Goal: Task Accomplishment & Management: Use online tool/utility

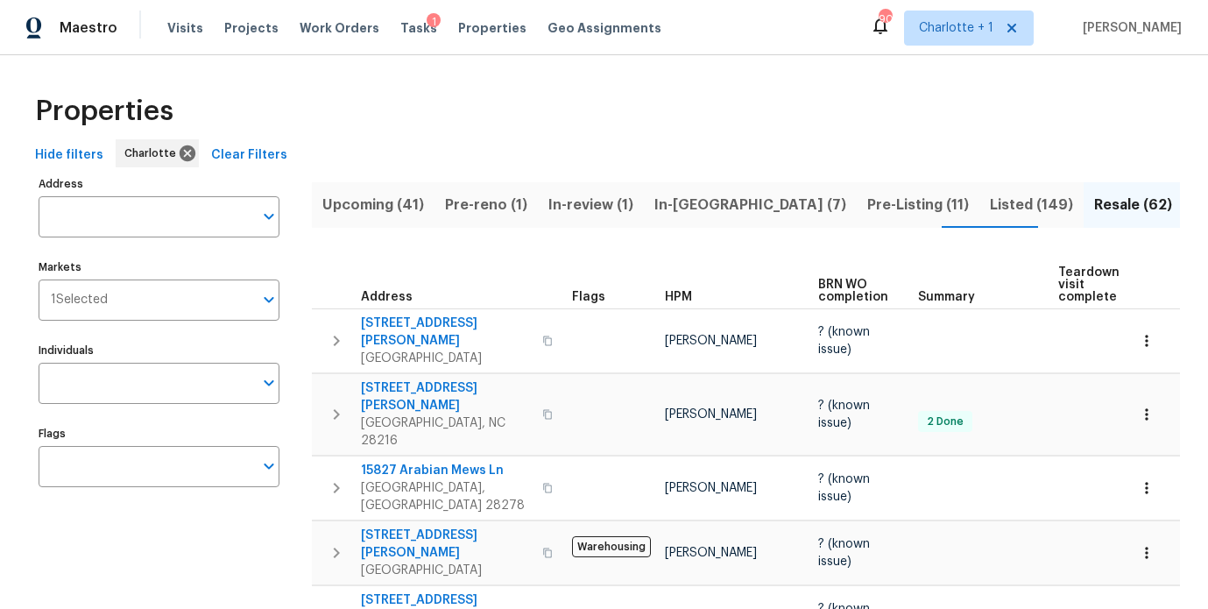
click at [560, 121] on div "Properties" at bounding box center [603, 111] width 1151 height 56
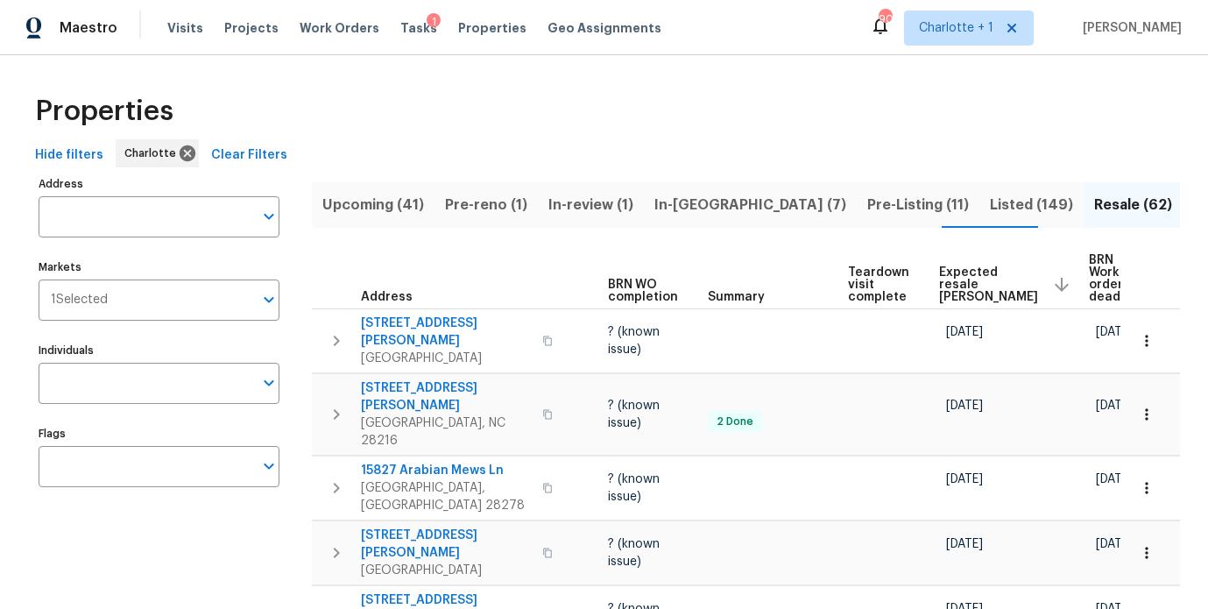
scroll to position [0, 233]
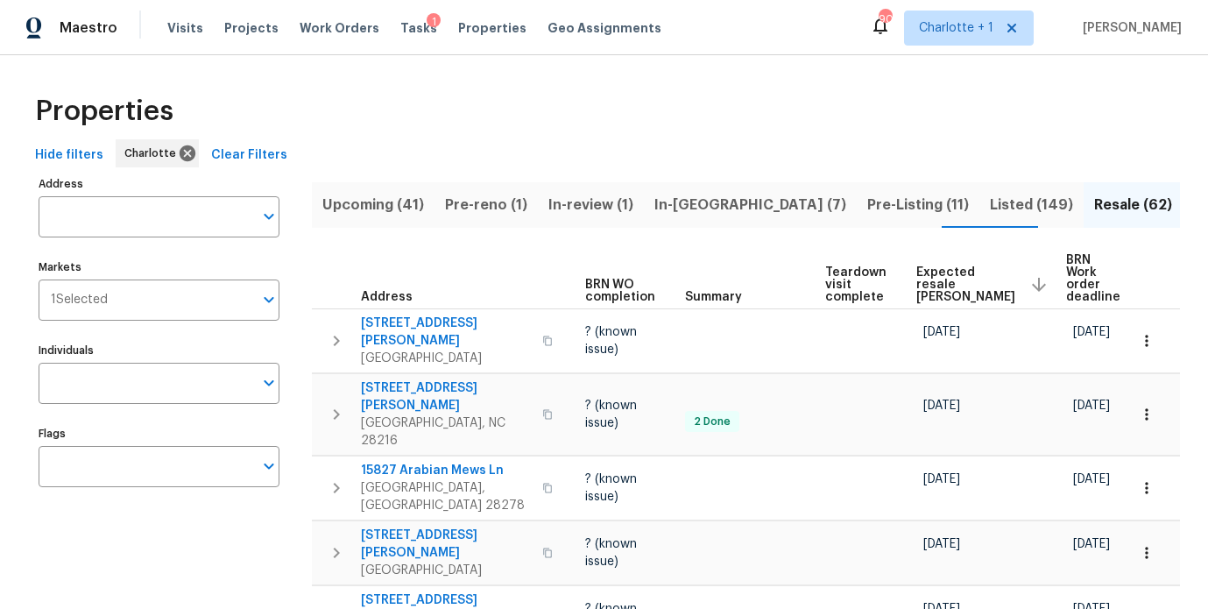
click at [942, 278] on span "Expected resale [PERSON_NAME]" at bounding box center [965, 284] width 99 height 37
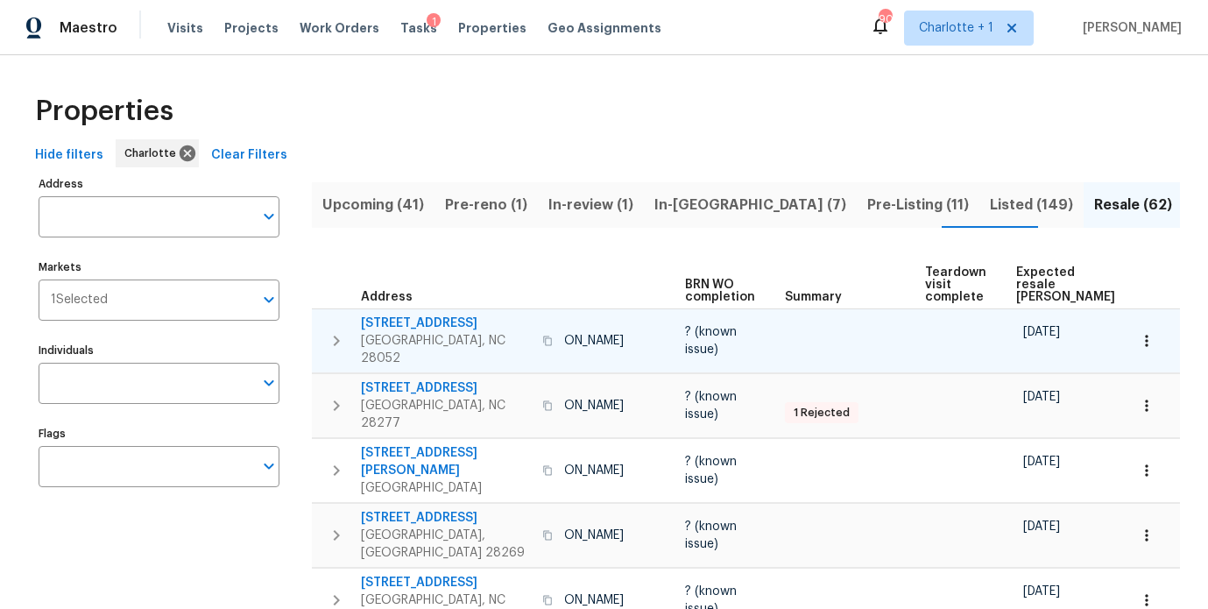
scroll to position [0, 203]
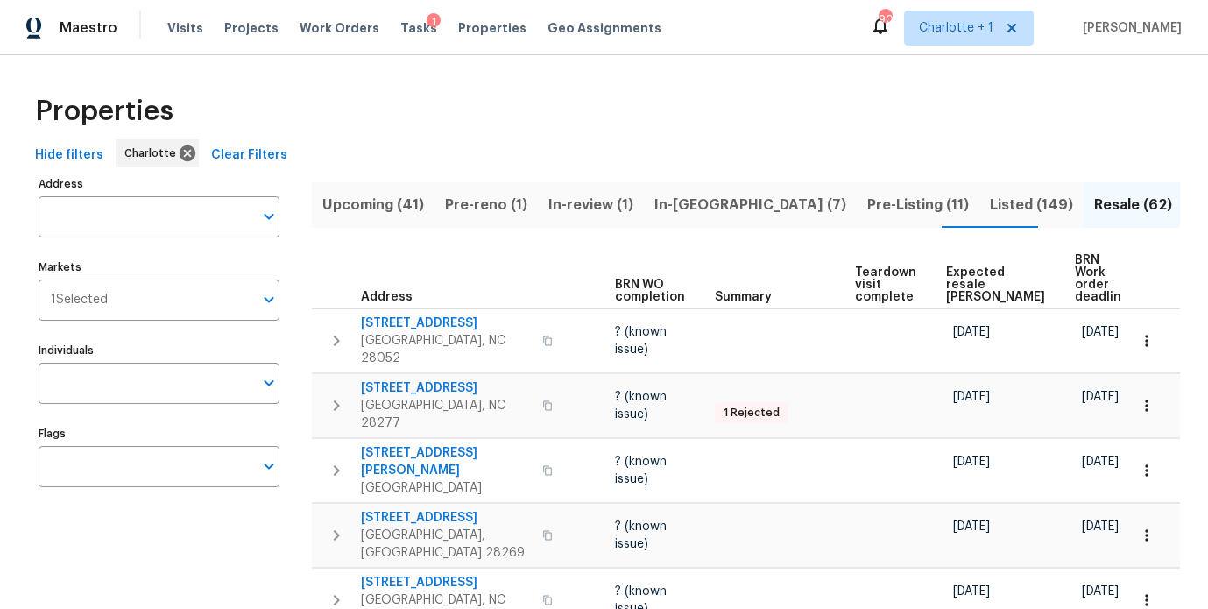
click at [954, 266] on span "Expected resale [PERSON_NAME]" at bounding box center [995, 284] width 99 height 37
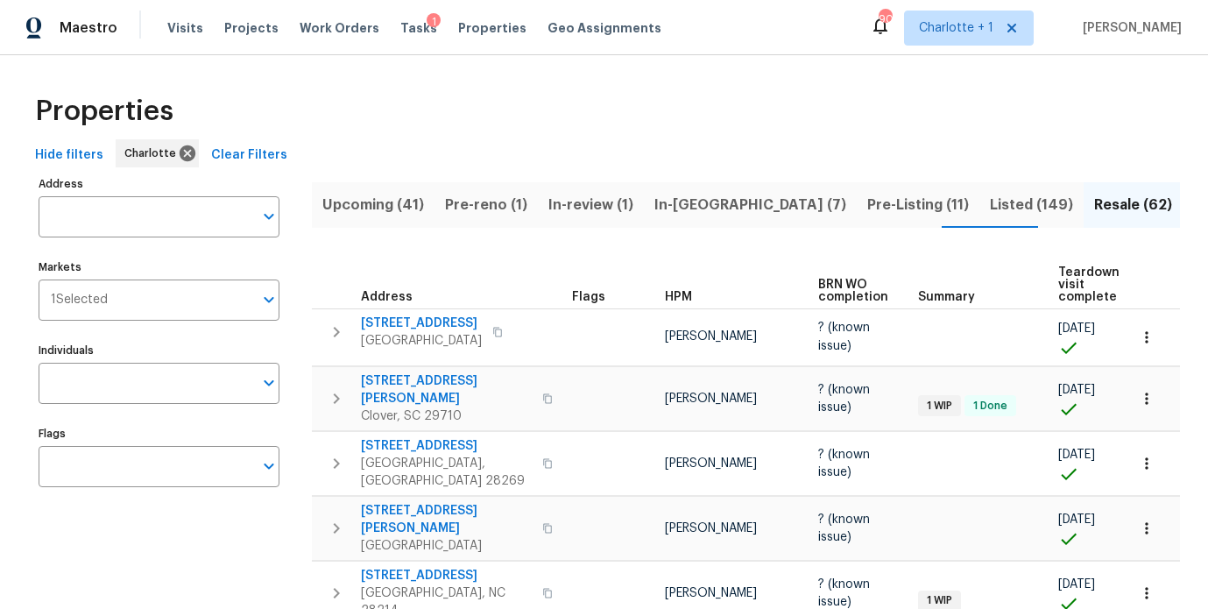
scroll to position [0, 233]
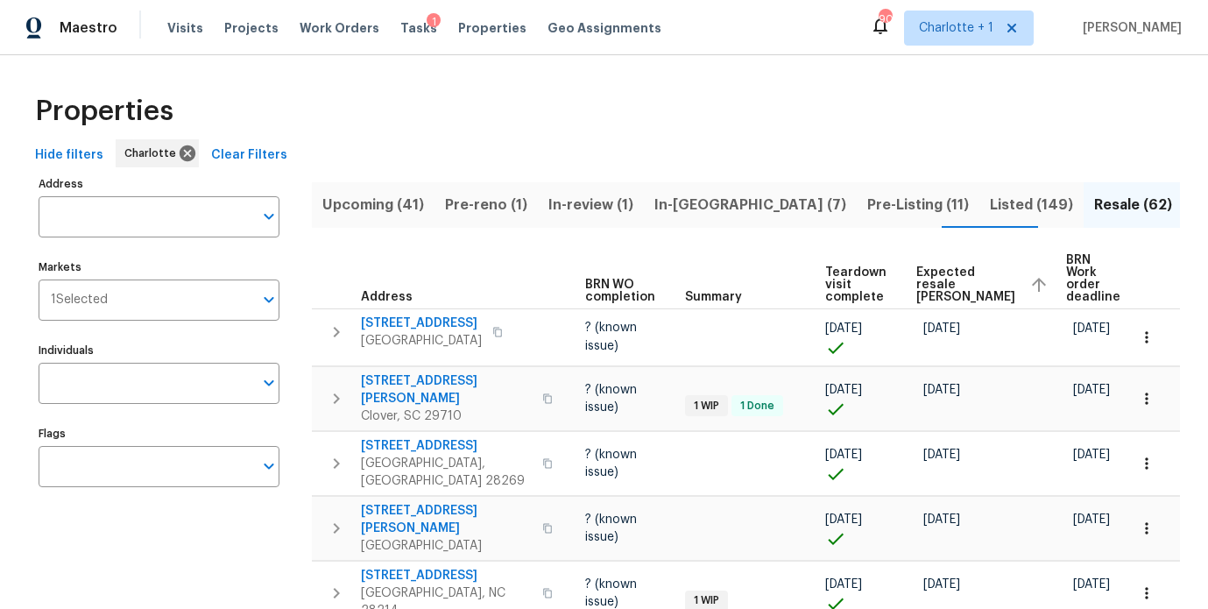
click at [931, 283] on span "Expected resale [PERSON_NAME]" at bounding box center [965, 284] width 99 height 37
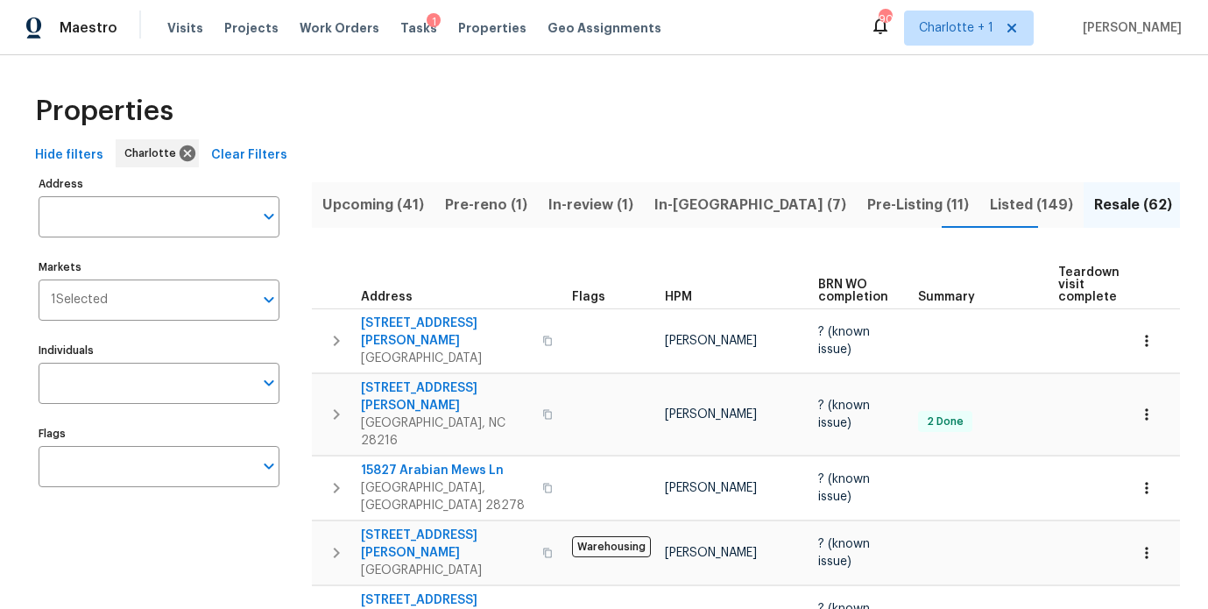
click at [672, 96] on div "Properties" at bounding box center [603, 111] width 1151 height 56
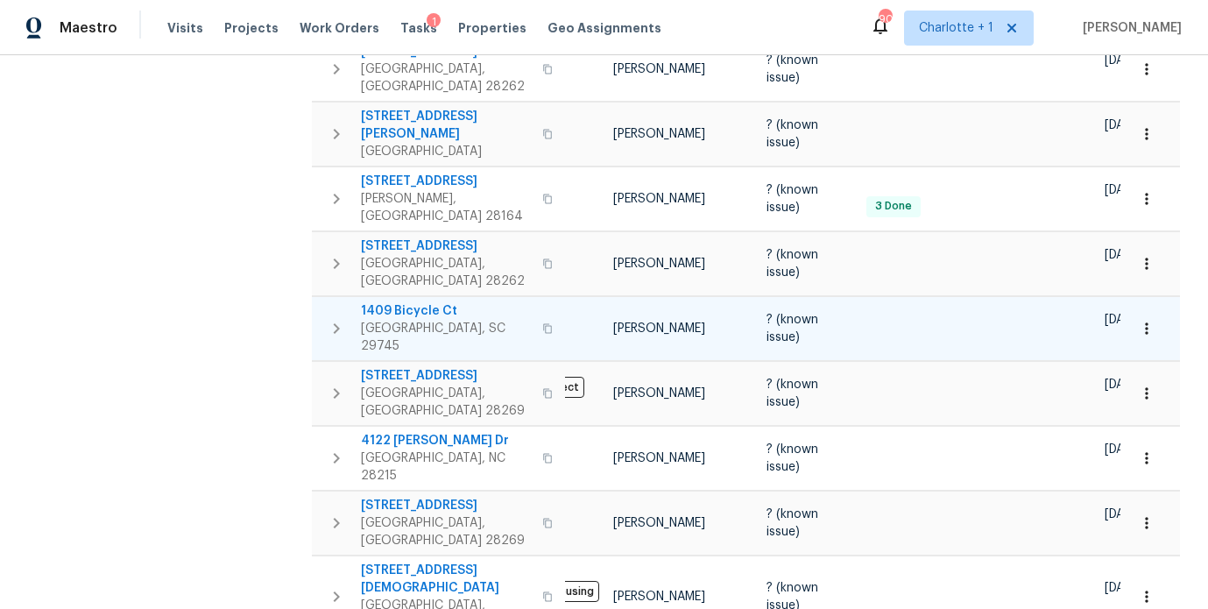
scroll to position [0, 61]
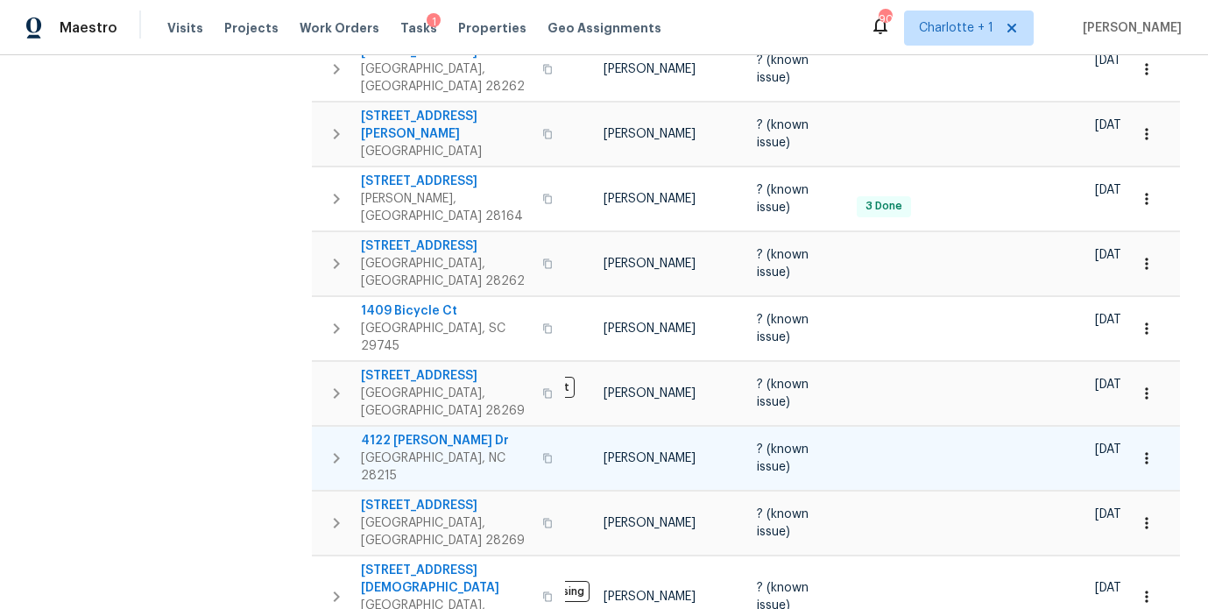
click at [402, 432] on span "4122 [PERSON_NAME] Dr" at bounding box center [446, 441] width 171 height 18
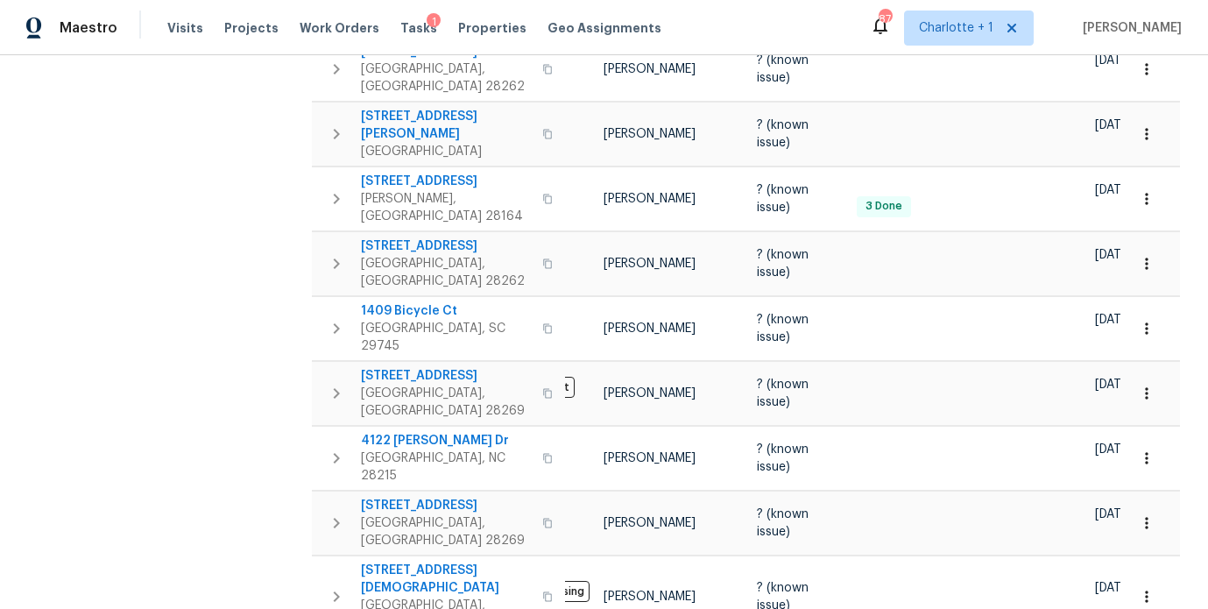
scroll to position [0, 0]
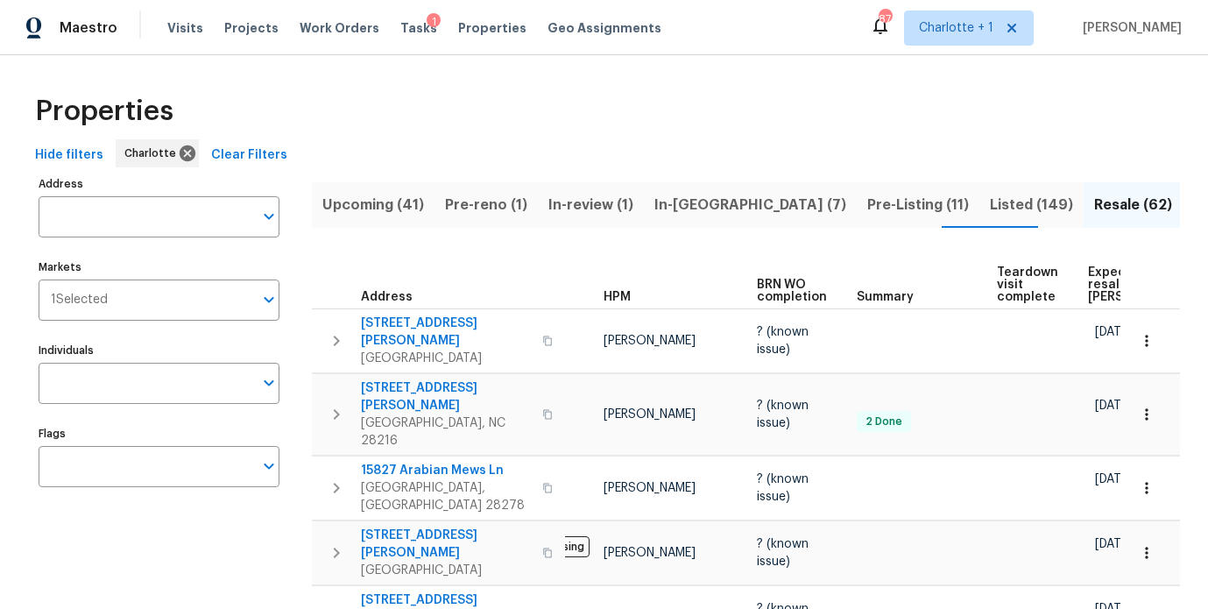
click at [214, 27] on div "Visits Projects Work Orders Tasks 1 Properties Geo Assignments" at bounding box center [424, 28] width 515 height 35
click at [226, 25] on span "Projects" at bounding box center [251, 28] width 54 height 18
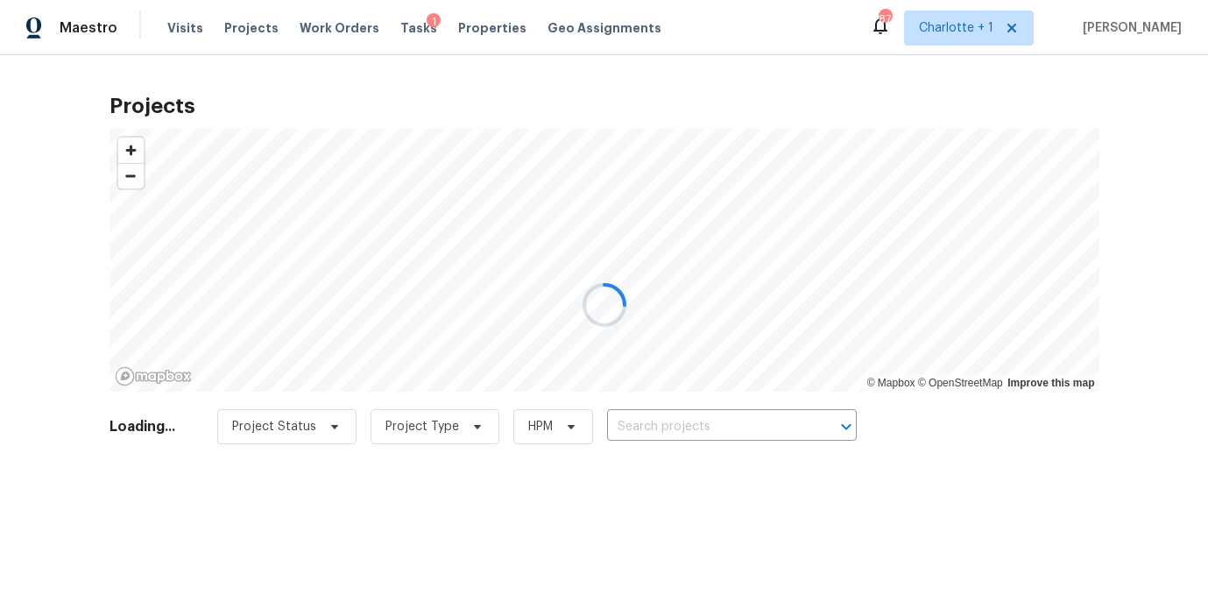
drag, startPoint x: 690, startPoint y: 451, endPoint x: 705, endPoint y: 422, distance: 32.5
click at [690, 450] on div at bounding box center [604, 304] width 1208 height 609
click at [705, 421] on div at bounding box center [604, 304] width 1208 height 609
click at [1172, 124] on div at bounding box center [604, 304] width 1208 height 609
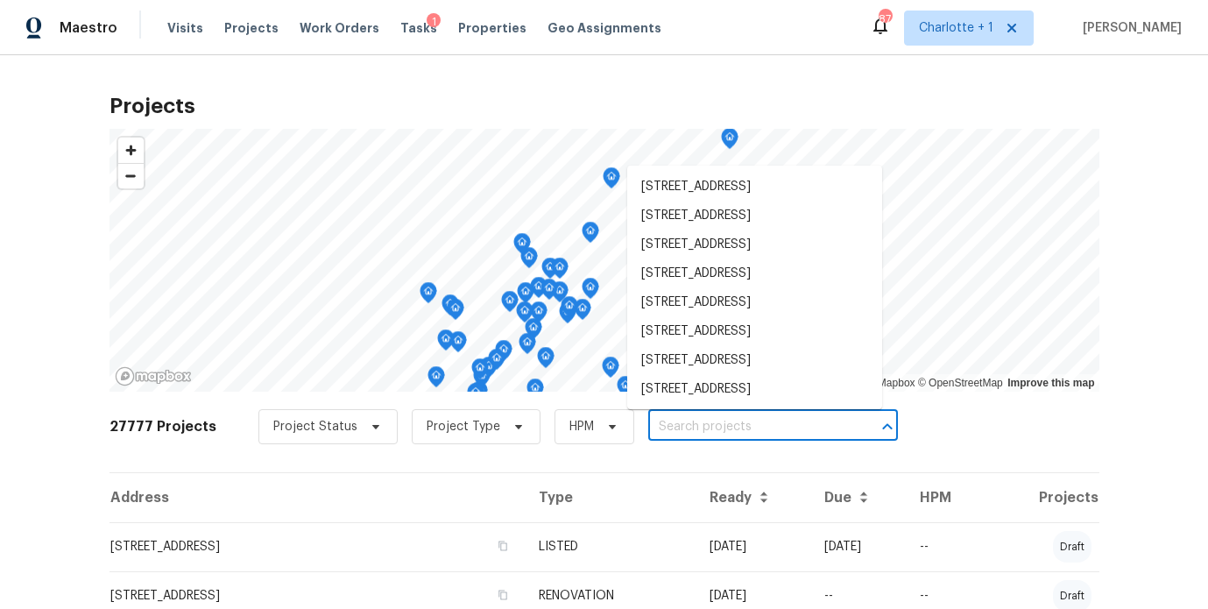
drag, startPoint x: 660, startPoint y: 433, endPoint x: 831, endPoint y: 334, distance: 196.9
click at [663, 428] on input "text" at bounding box center [748, 426] width 201 height 27
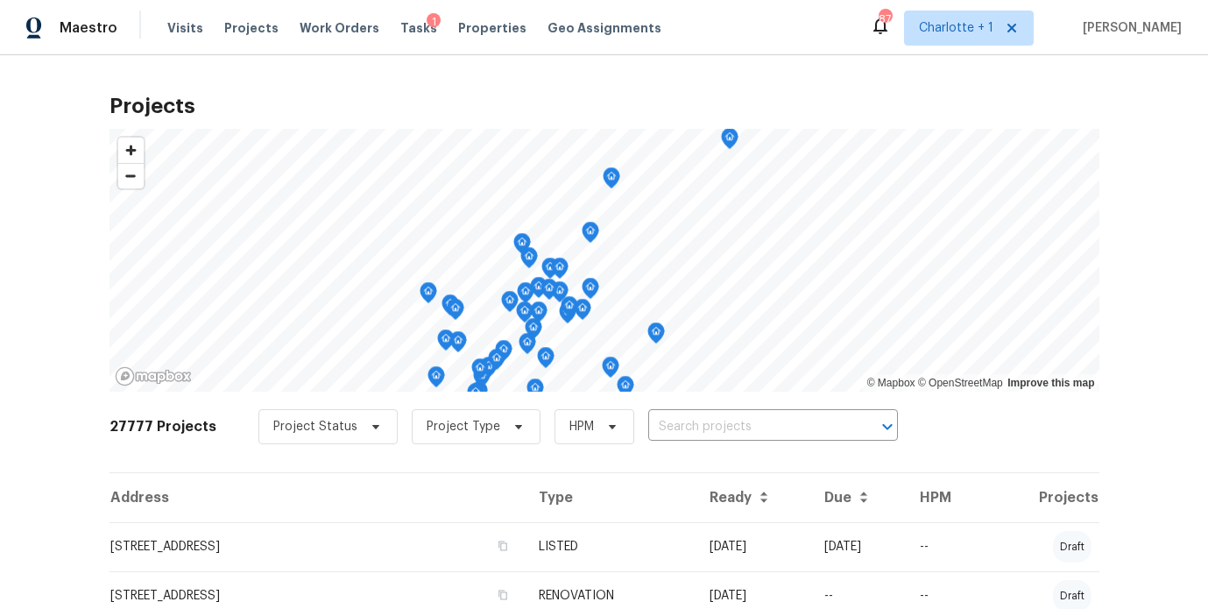
drag, startPoint x: 1139, startPoint y: 94, endPoint x: 1114, endPoint y: 113, distance: 31.9
click at [1139, 94] on div "Projects © Mapbox © OpenStreetMap Improve this map 27777 Projects Project Statu…" at bounding box center [604, 331] width 1208 height 553
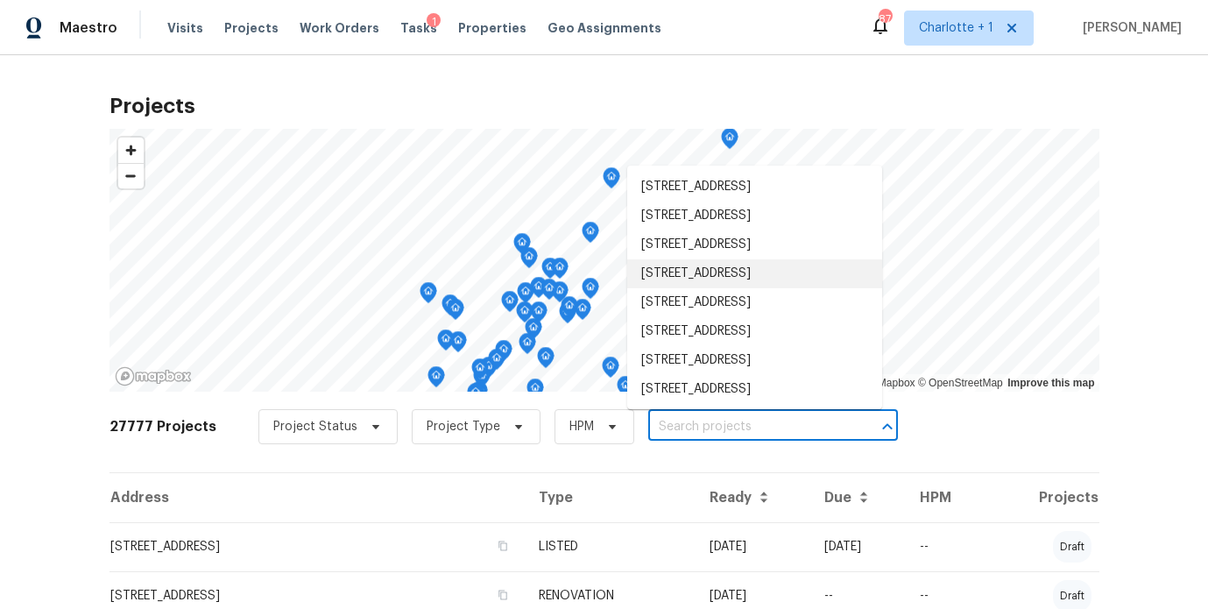
click at [750, 422] on input "text" at bounding box center [748, 426] width 201 height 27
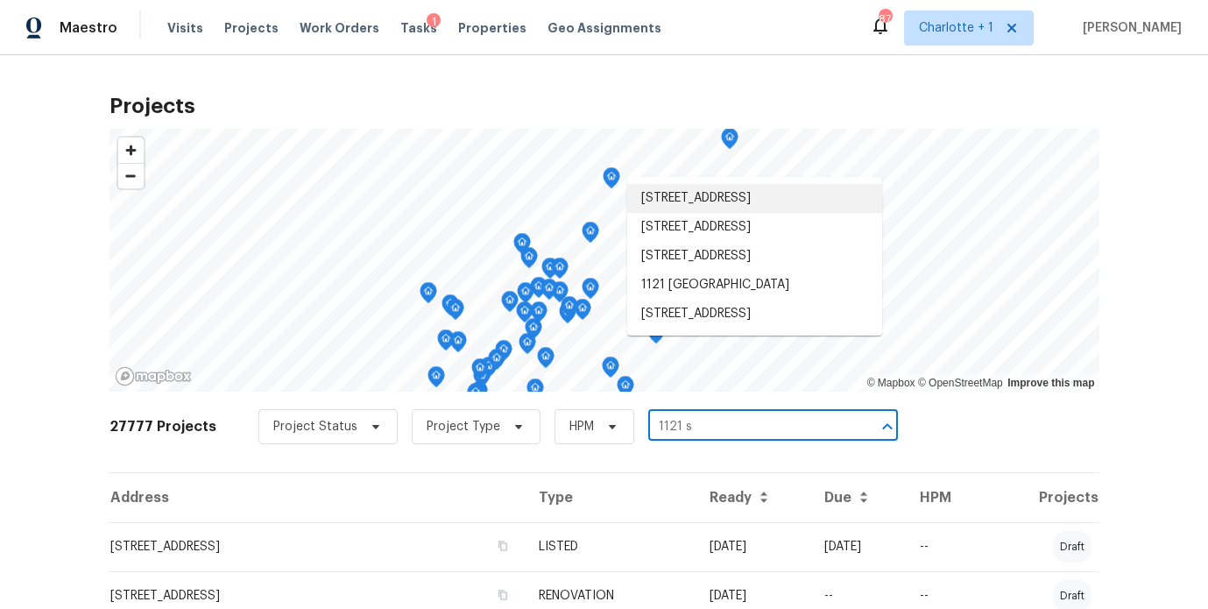
type input "1121 sw"
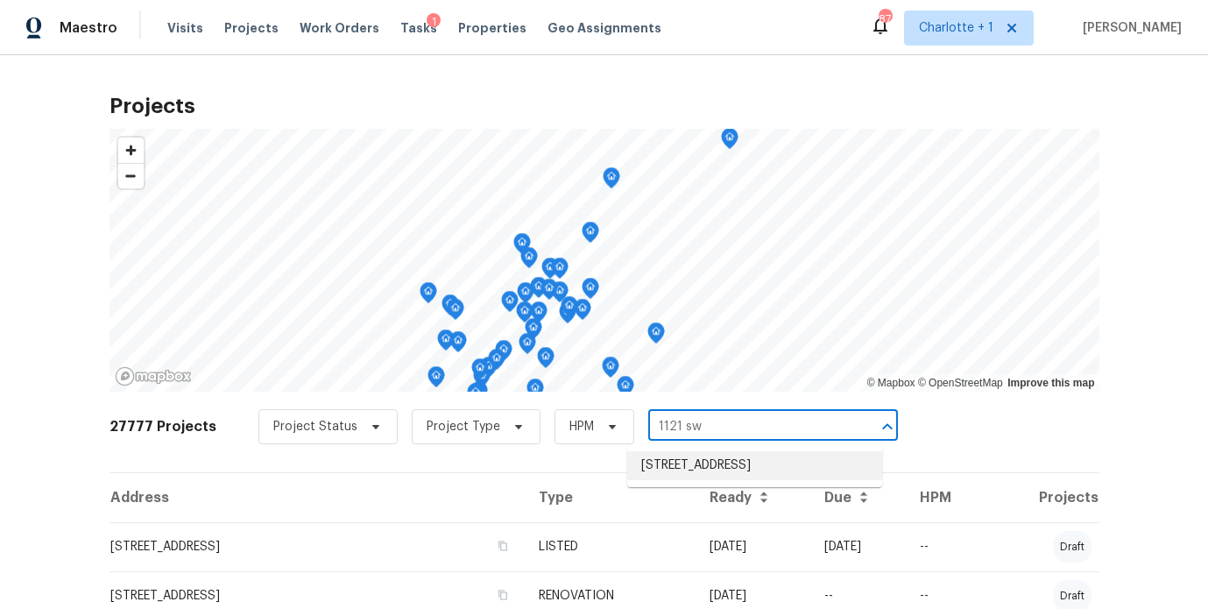
click at [683, 480] on li "[STREET_ADDRESS]" at bounding box center [754, 465] width 255 height 29
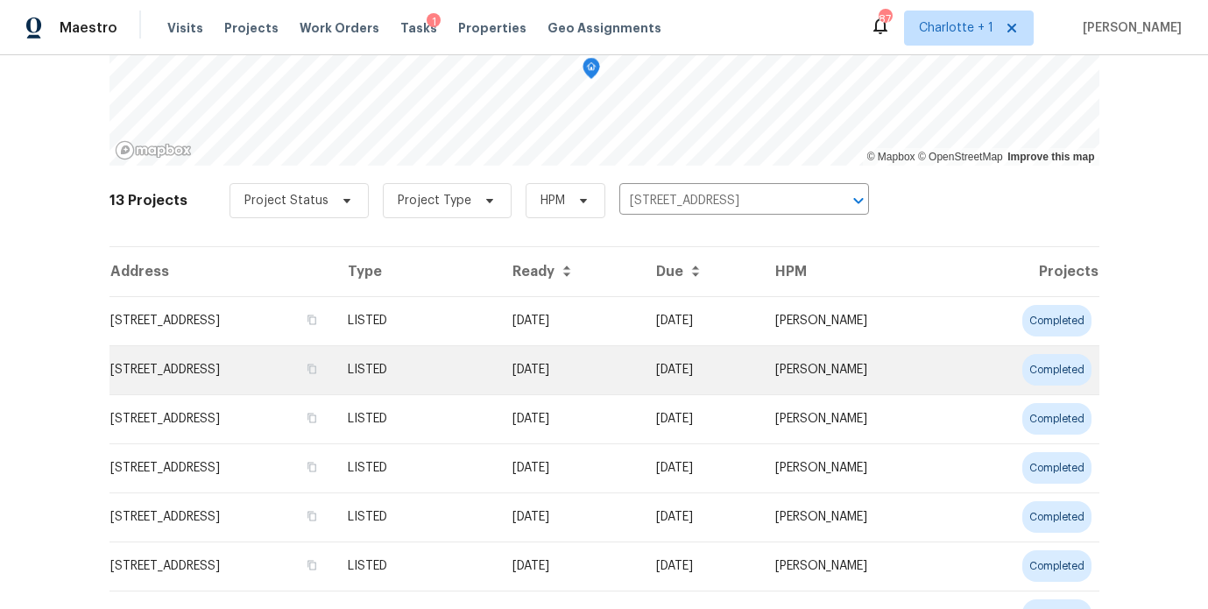
scroll to position [236, 0]
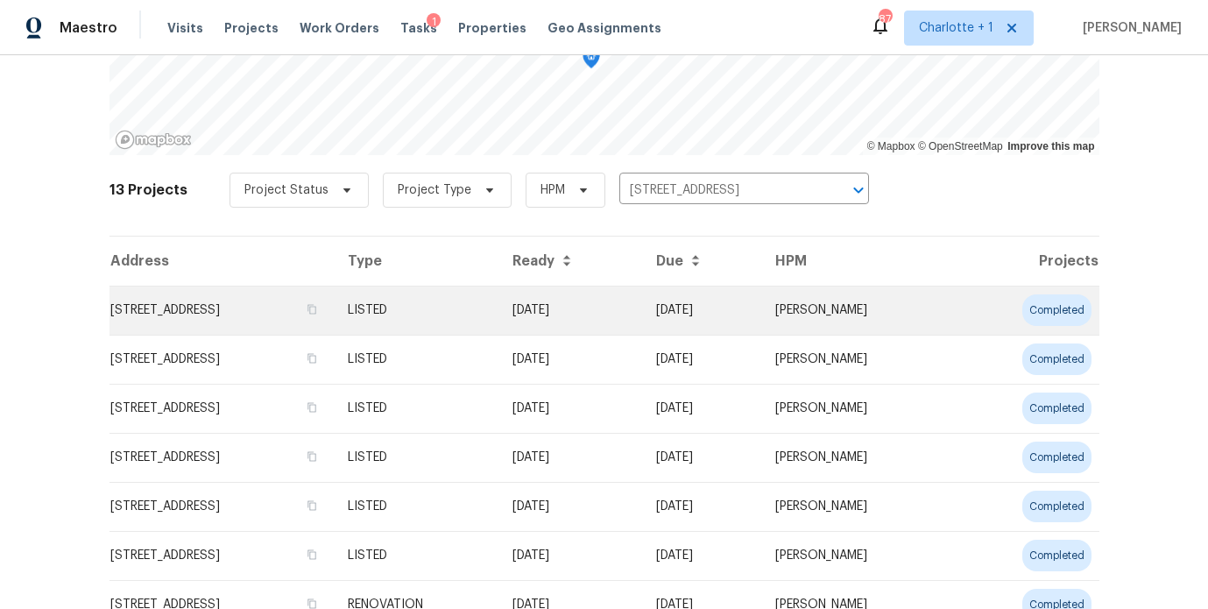
click at [268, 301] on td "[STREET_ADDRESS]" at bounding box center [221, 309] width 224 height 49
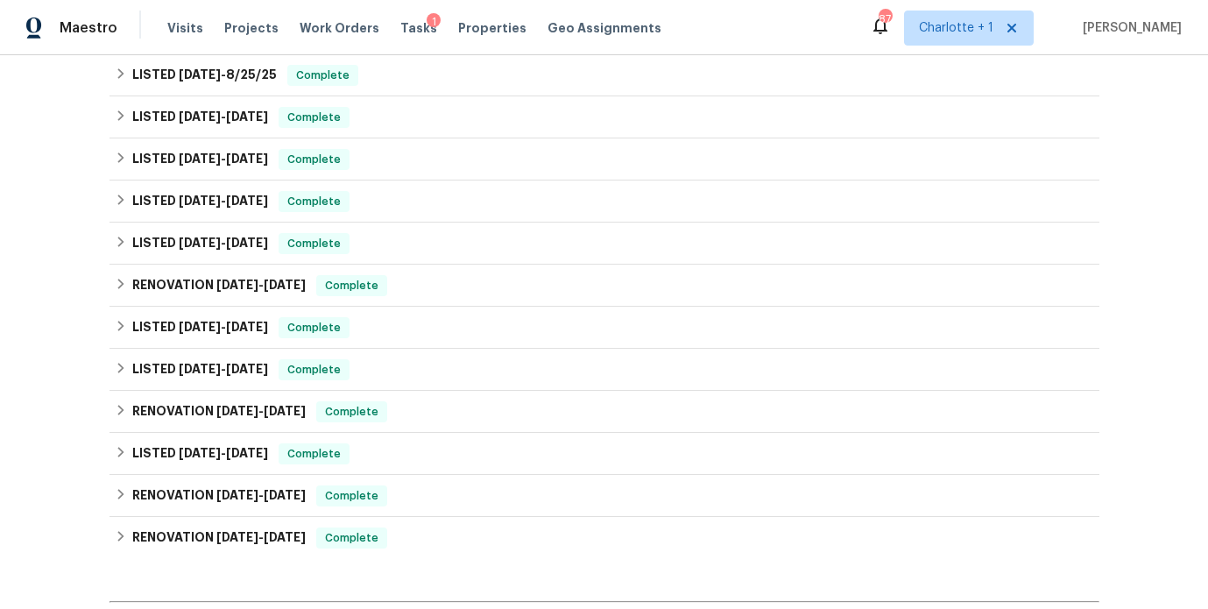
scroll to position [537, 0]
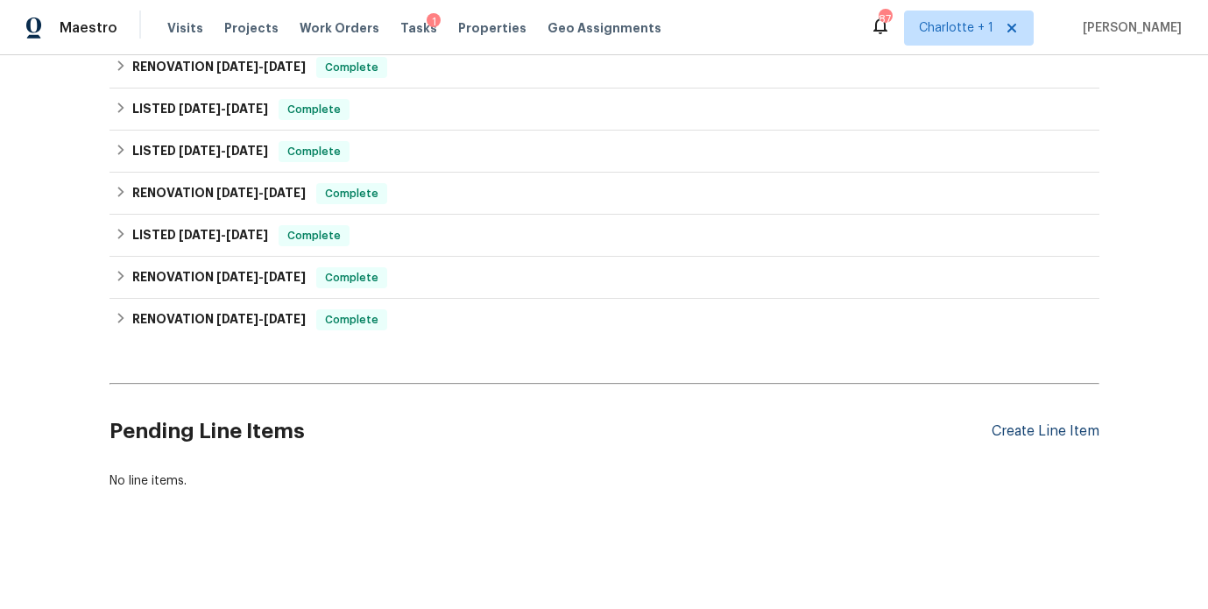
click at [996, 423] on div "Create Line Item" at bounding box center [1045, 431] width 108 height 17
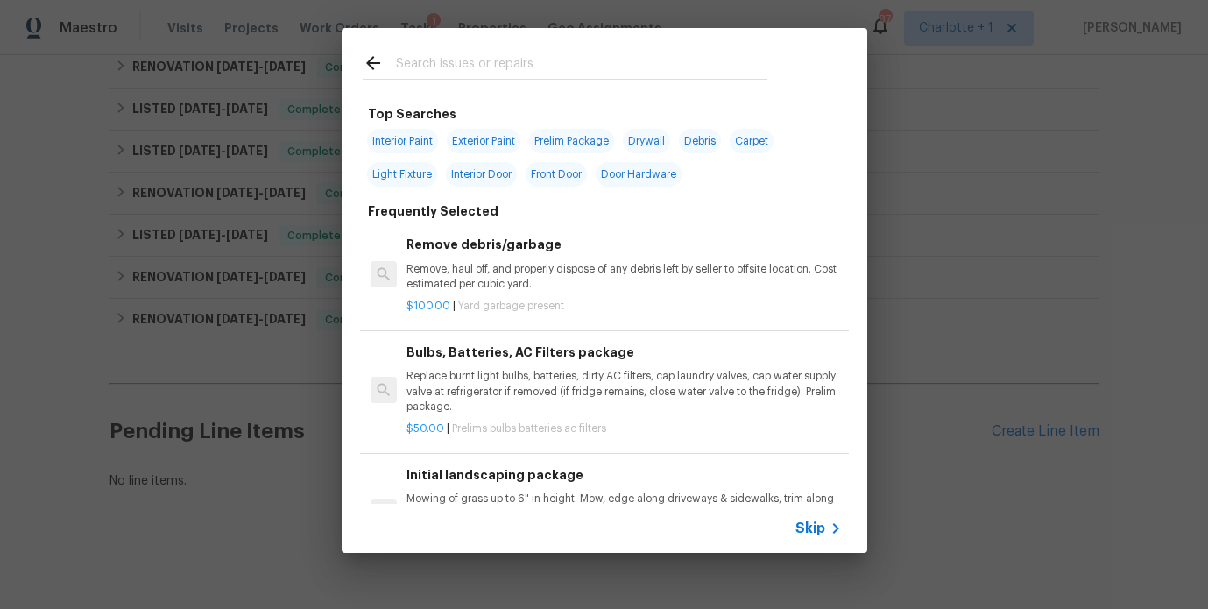
click at [447, 63] on input "text" at bounding box center [581, 66] width 371 height 26
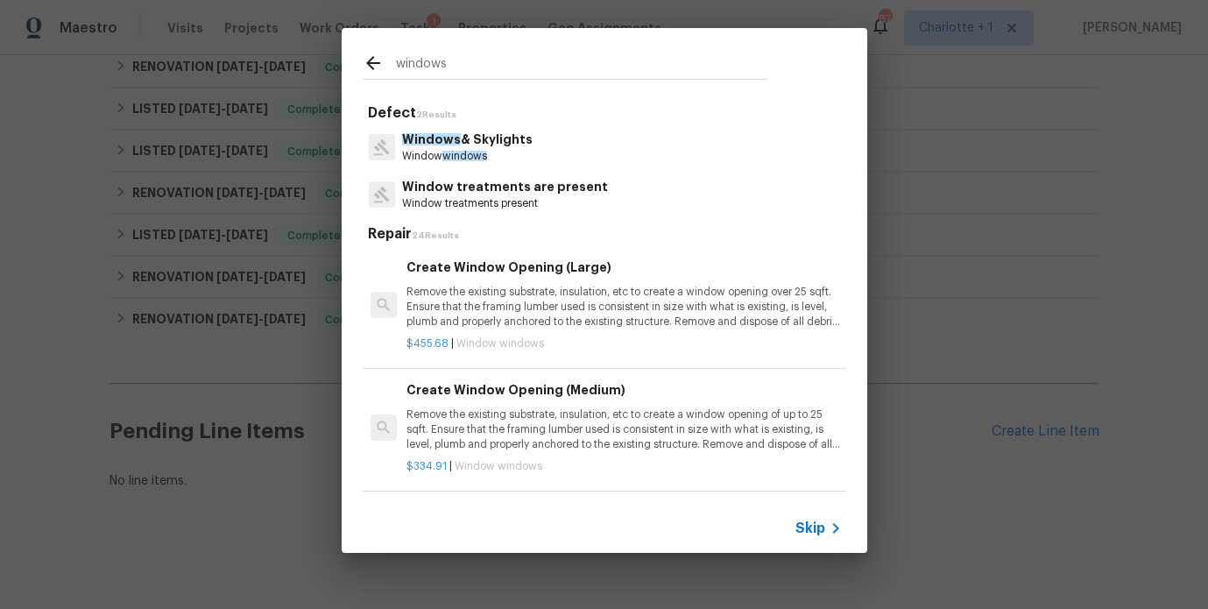
type input "windows"
click at [493, 144] on p "Windows & Skylights" at bounding box center [467, 139] width 130 height 18
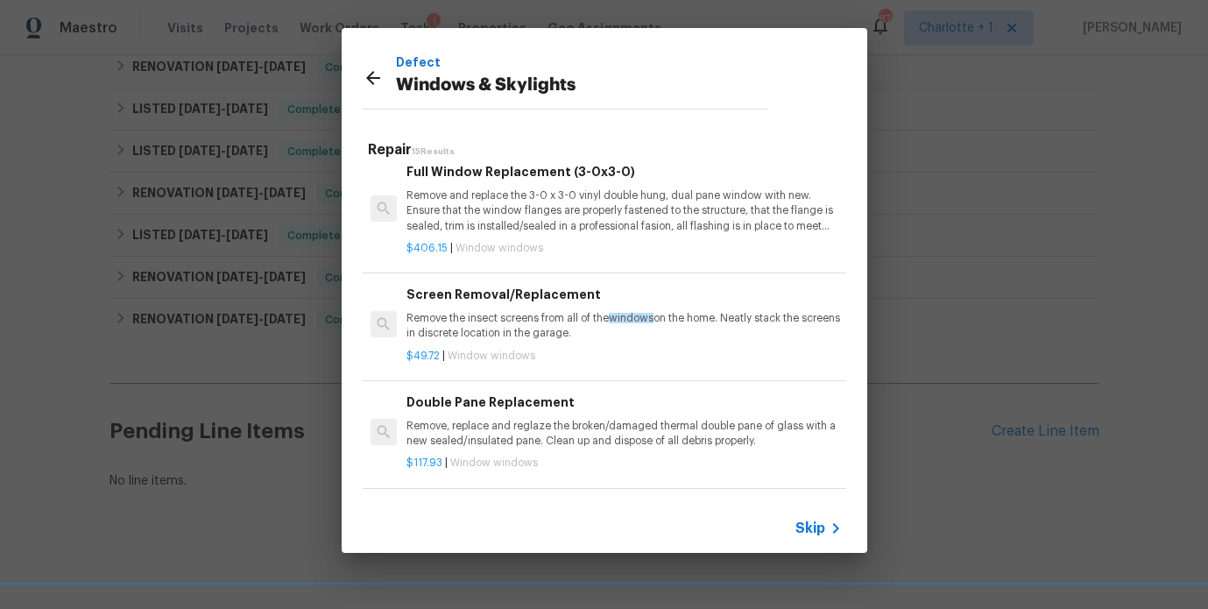
scroll to position [0, 0]
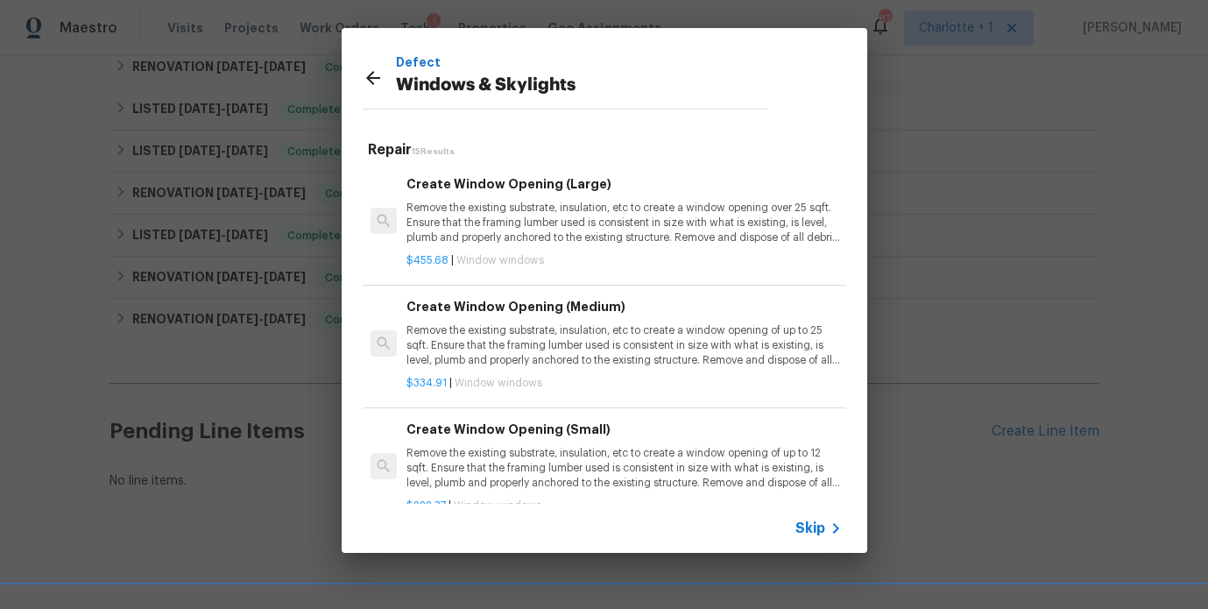
click at [370, 78] on icon at bounding box center [373, 78] width 14 height 14
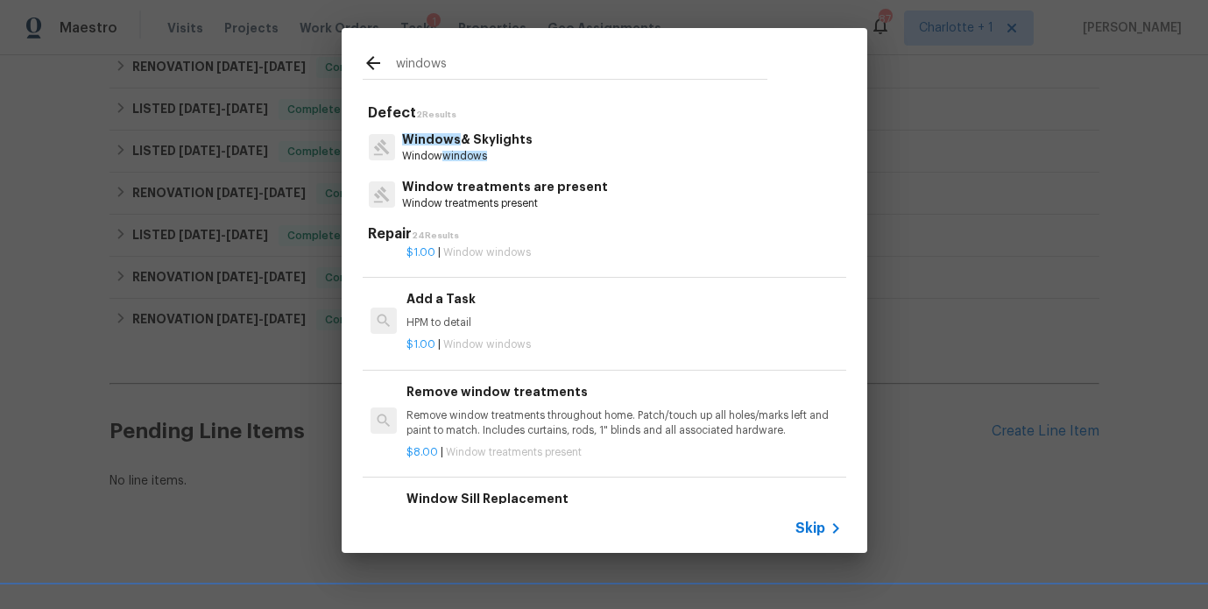
scroll to position [1623, 0]
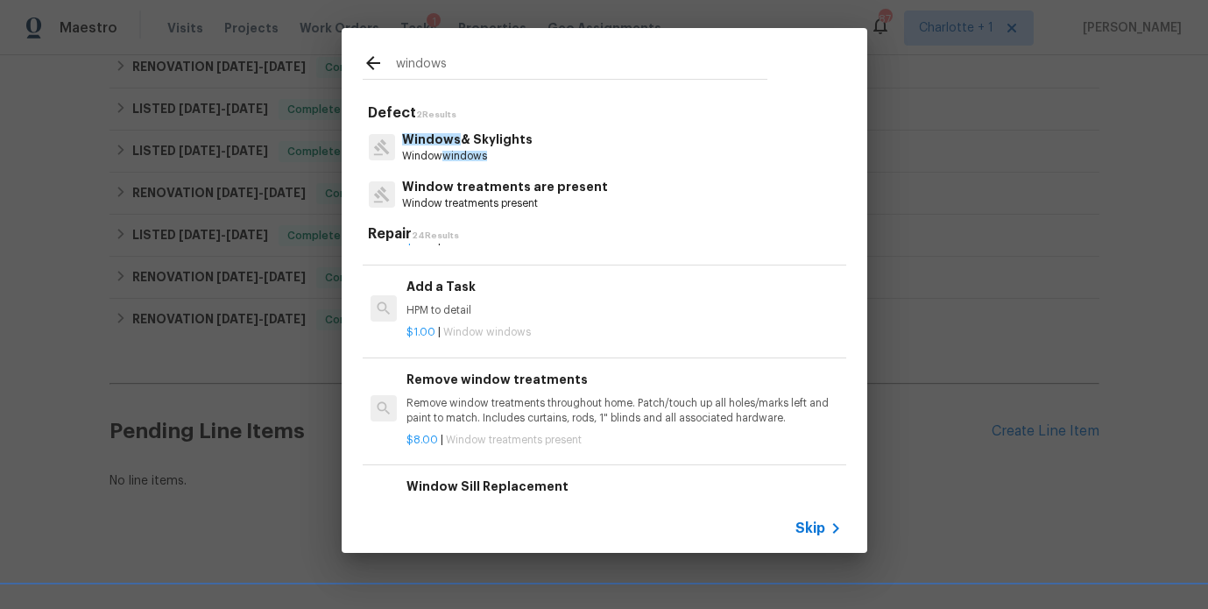
drag, startPoint x: 482, startPoint y: 39, endPoint x: 482, endPoint y: 49, distance: 9.7
click at [482, 43] on div "windows" at bounding box center [565, 62] width 447 height 69
click at [480, 67] on input "windows" at bounding box center [581, 66] width 371 height 26
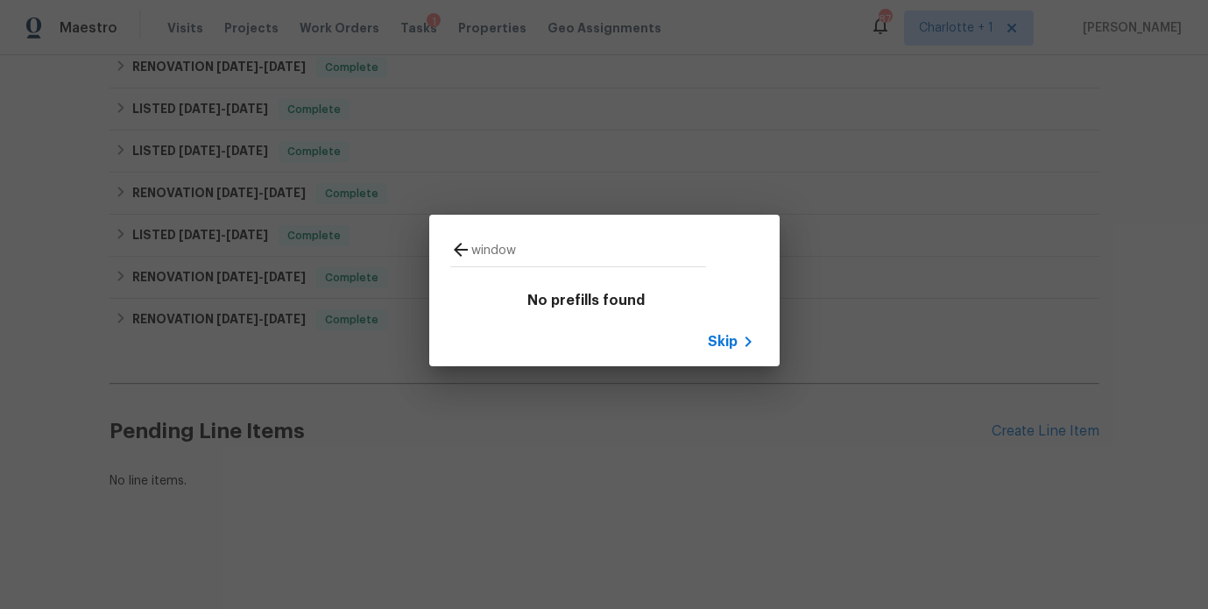
type input "windows"
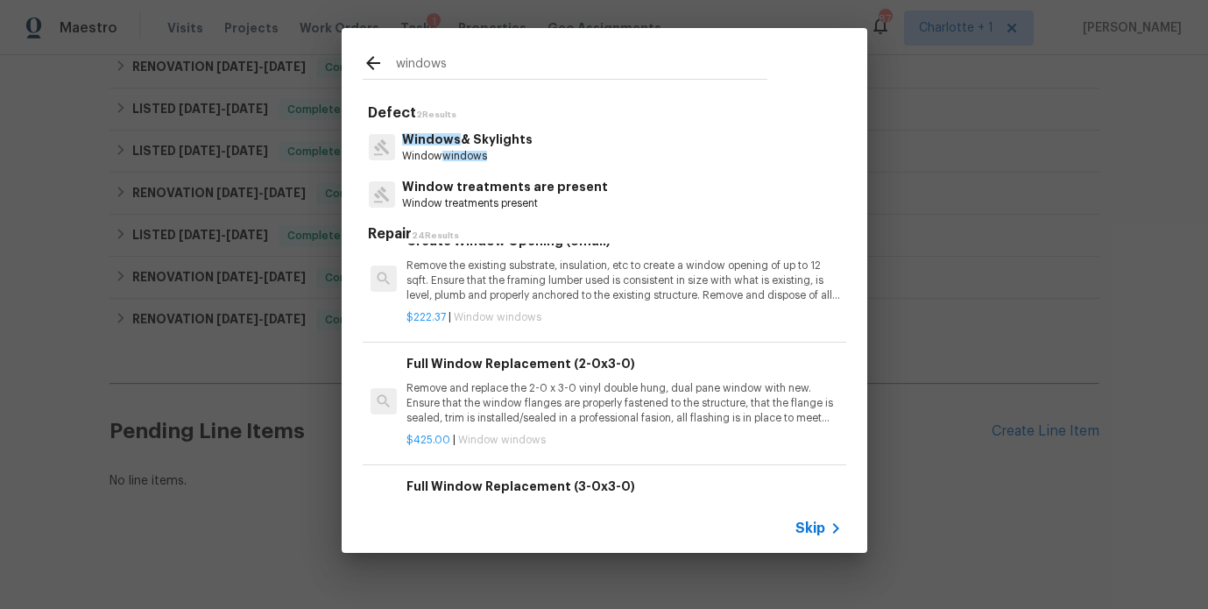
scroll to position [278, 0]
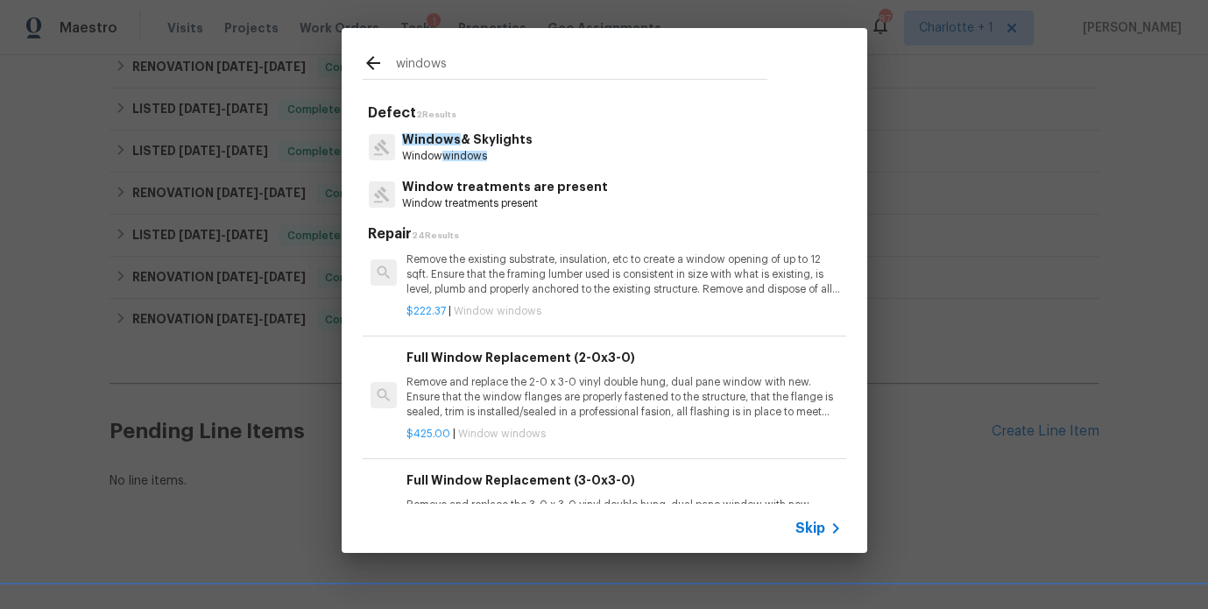
click at [553, 381] on p "Remove and replace the 2-0 x 3-0 vinyl double hung, dual pane window with new. …" at bounding box center [623, 397] width 434 height 45
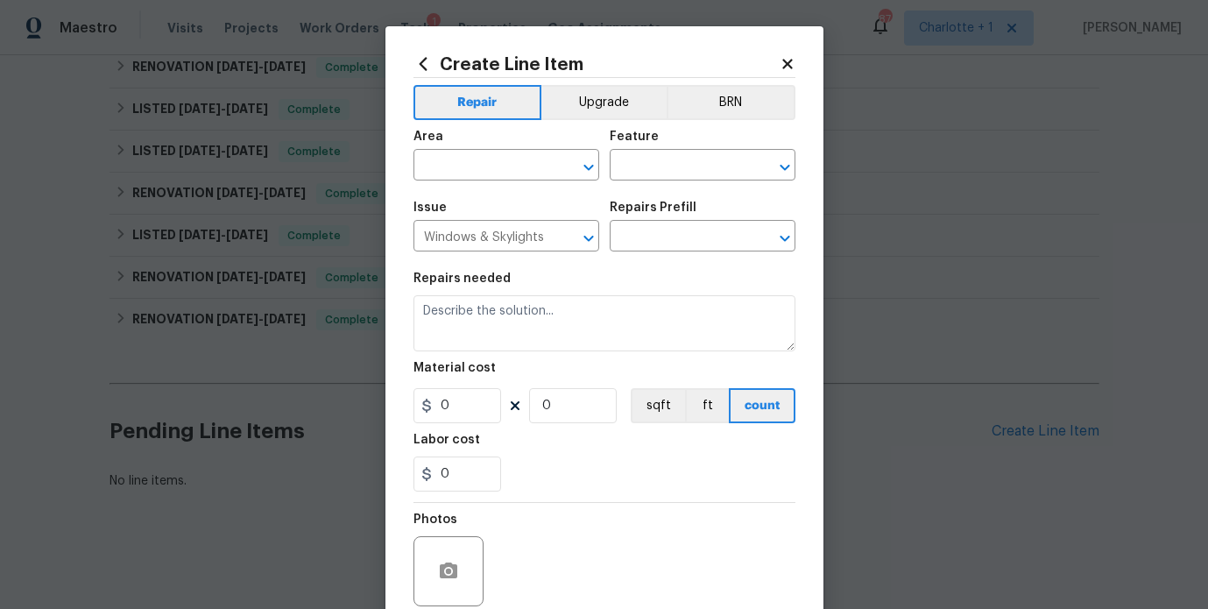
type input "Full Window Replacement (2-0x3-0) $425.00"
type textarea "Remove and replace the 2-0 x 3-0 vinyl double hung, dual pane window with new. …"
type input "425"
type input "1"
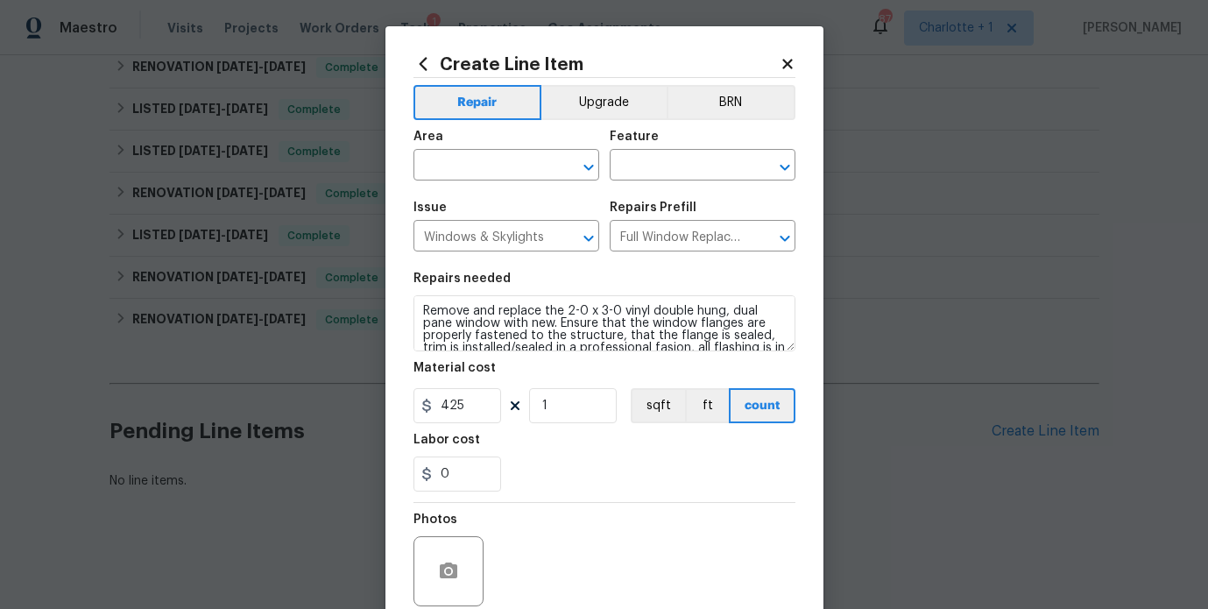
scroll to position [49, 0]
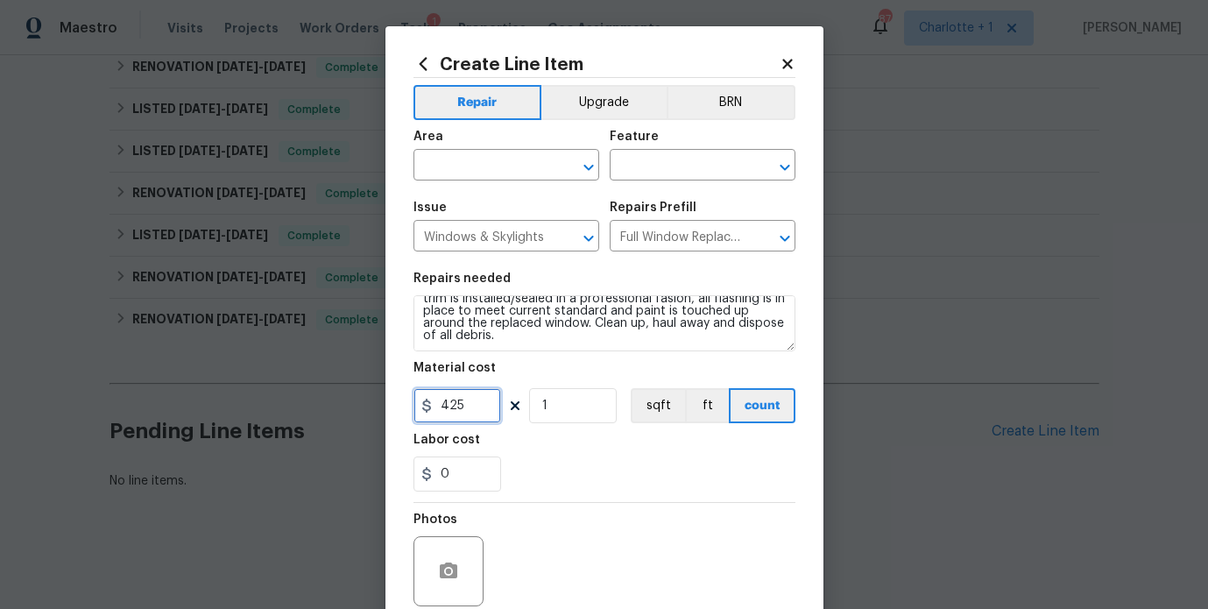
drag, startPoint x: 461, startPoint y: 408, endPoint x: 398, endPoint y: 405, distance: 63.1
click at [398, 405] on div "Create Line Item Repair Upgrade BRN Area ​ Feature ​ Issue Windows & Skylights …" at bounding box center [604, 376] width 438 height 701
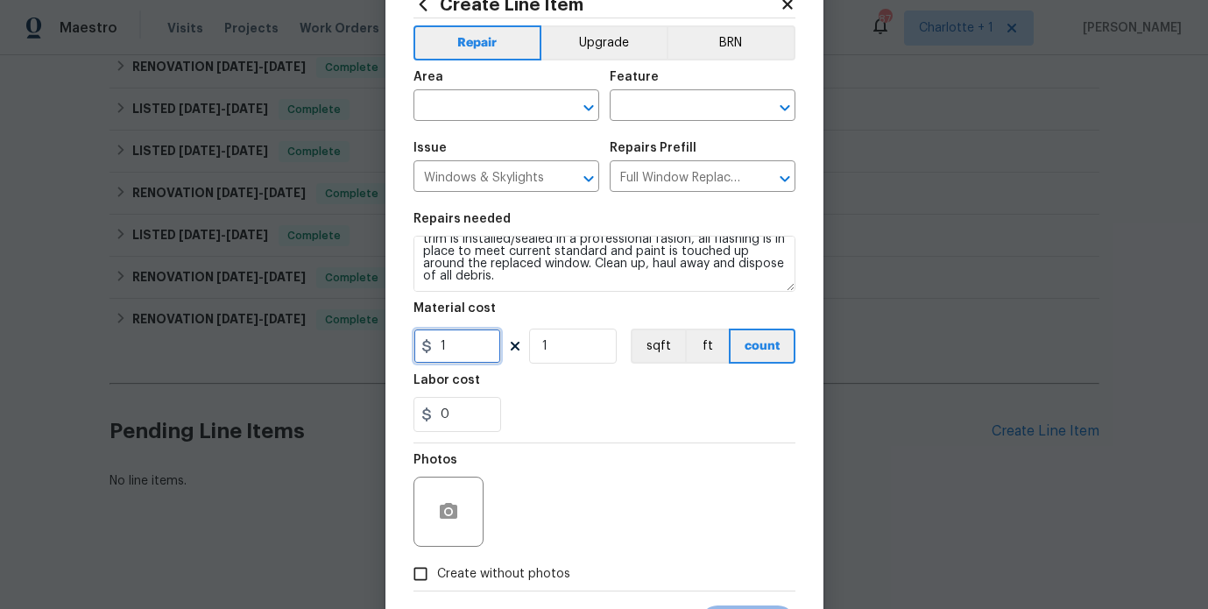
scroll to position [146, 0]
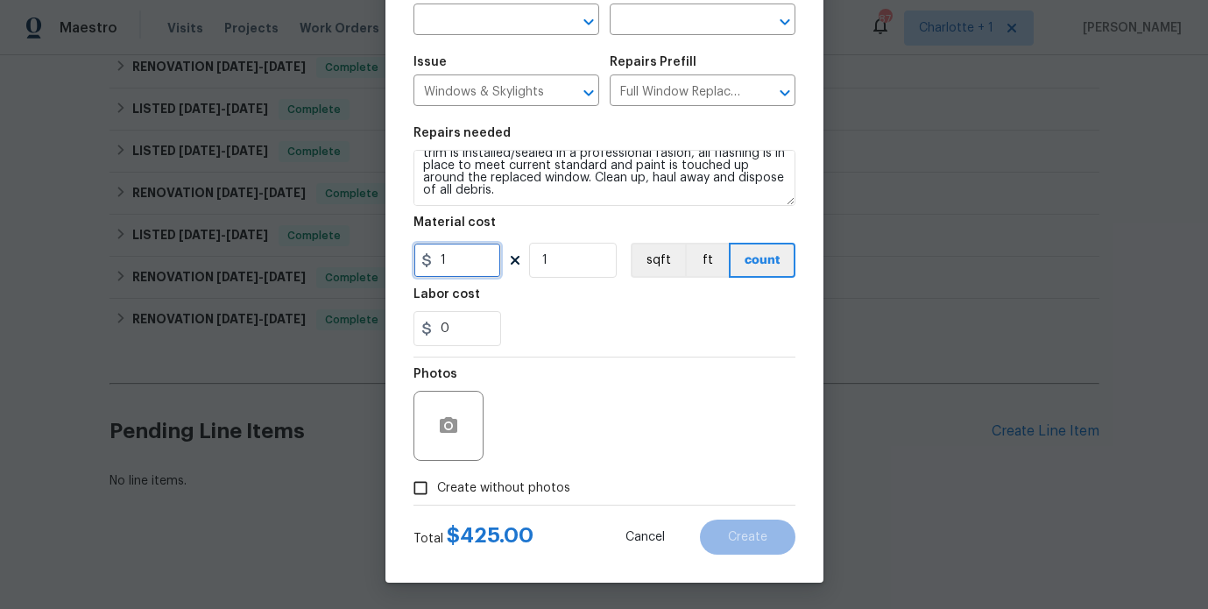
type input "1"
click at [475, 426] on div at bounding box center [448, 426] width 70 height 70
click at [428, 408] on button "button" at bounding box center [448, 426] width 42 height 42
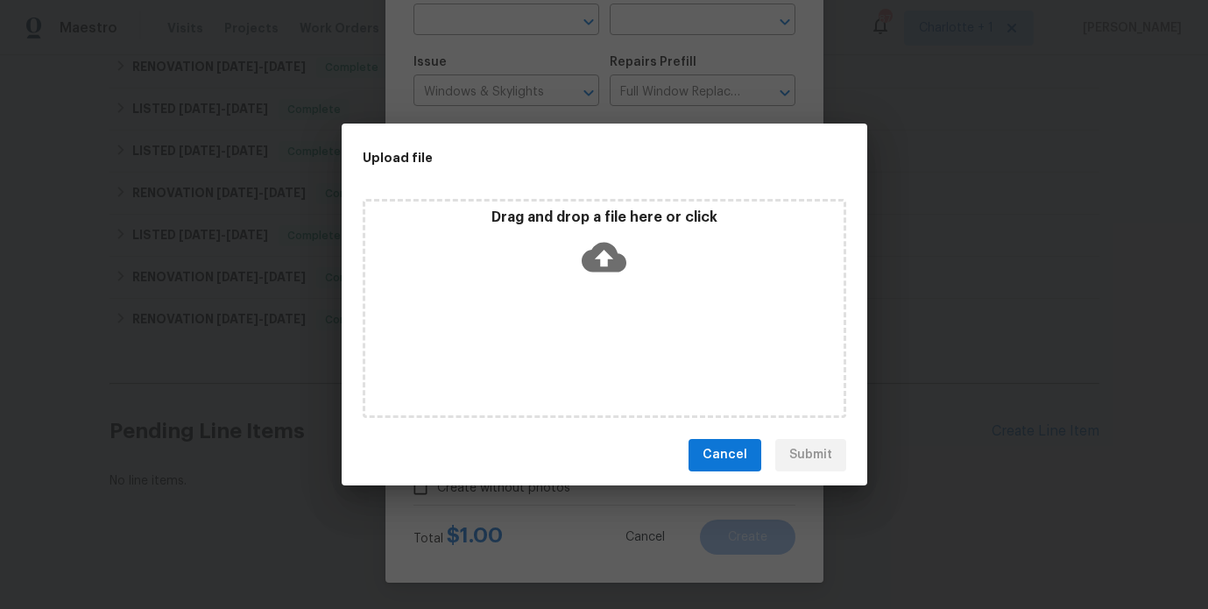
click at [569, 251] on div "Drag and drop a file here or click" at bounding box center [604, 245] width 478 height 75
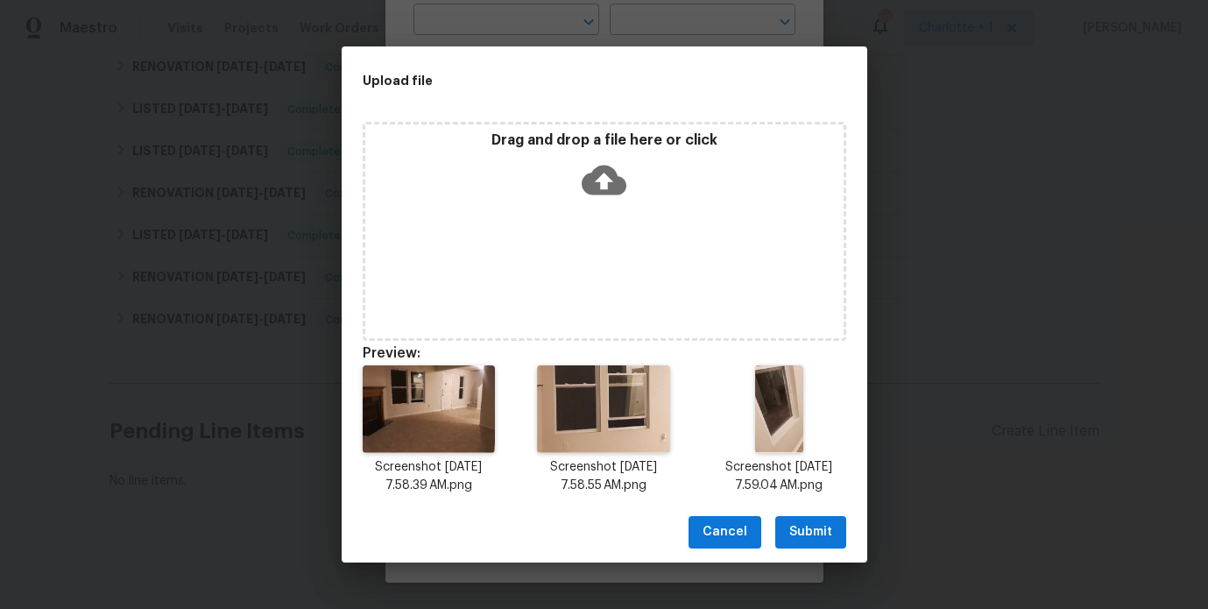
click at [820, 533] on span "Submit" at bounding box center [810, 532] width 43 height 22
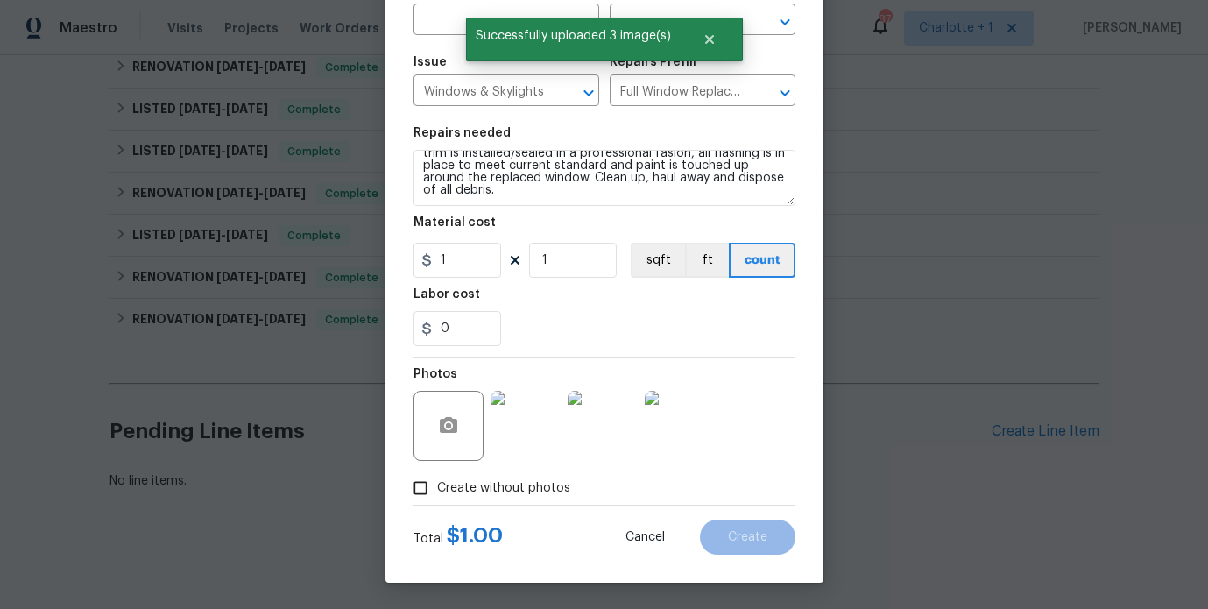
click at [607, 487] on div "Create without photos" at bounding box center [604, 487] width 382 height 33
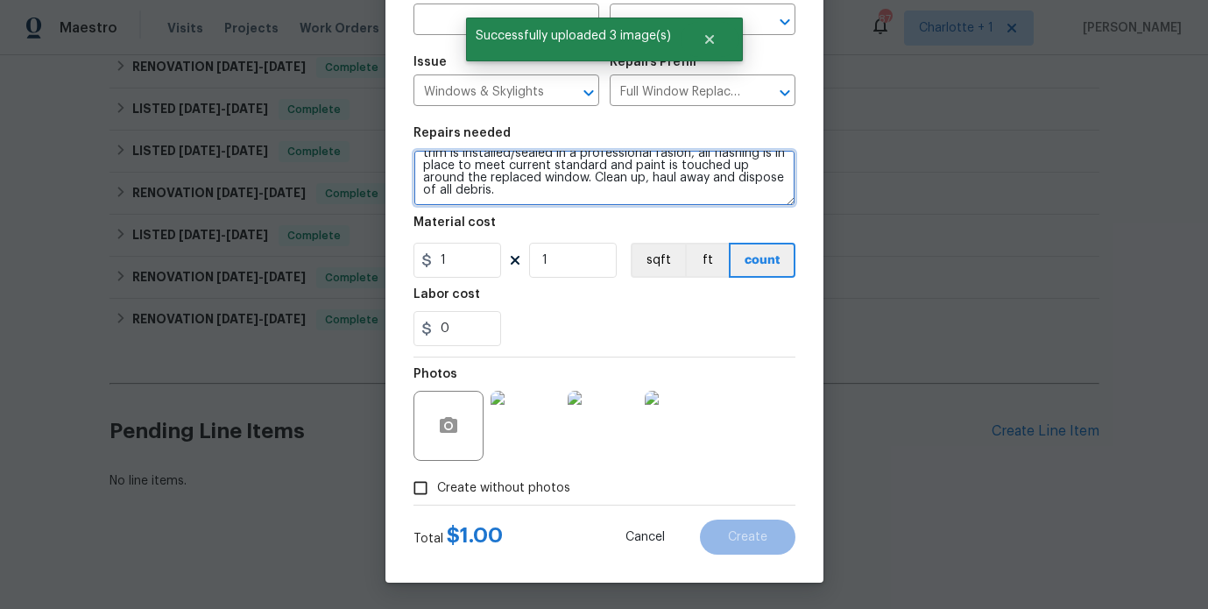
click at [603, 177] on textarea "Remove and replace the 2-0 x 3-0 vinyl double hung, dual pane window with new. …" at bounding box center [604, 178] width 382 height 56
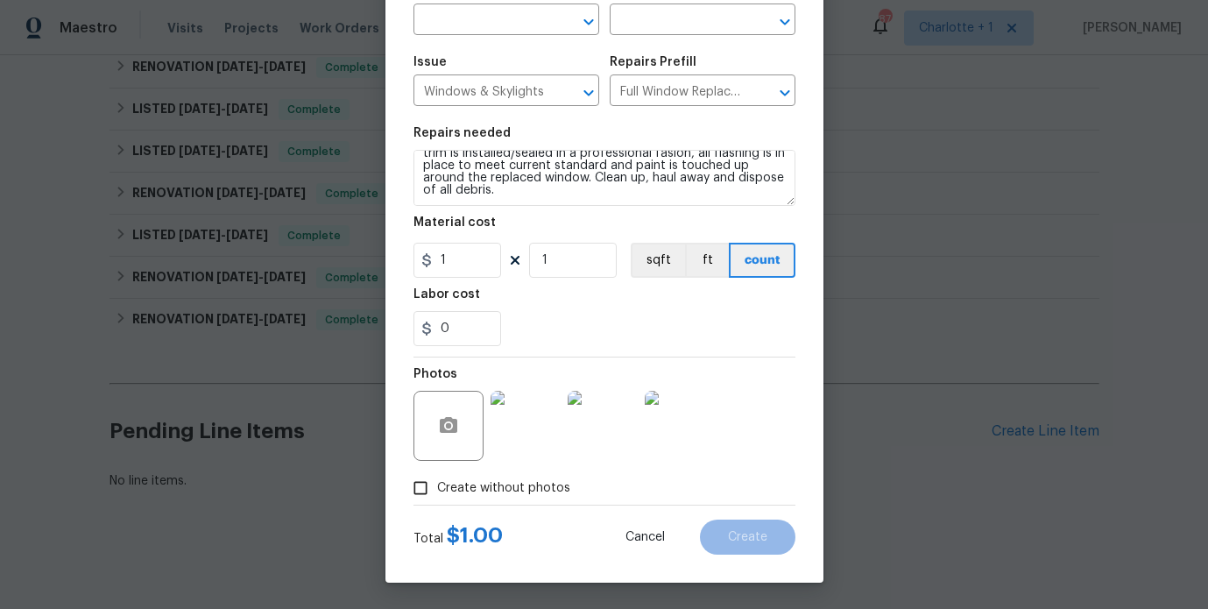
click at [492, 479] on span "Create without photos" at bounding box center [503, 488] width 133 height 18
click at [437, 479] on input "Create without photos" at bounding box center [420, 487] width 33 height 33
checkbox input "false"
drag, startPoint x: 463, startPoint y: 331, endPoint x: 377, endPoint y: 328, distance: 85.9
click at [372, 327] on div "Create Line Item Repair Upgrade BRN Area ​ Feature ​ Issue Windows & Skylights …" at bounding box center [604, 304] width 1208 height 609
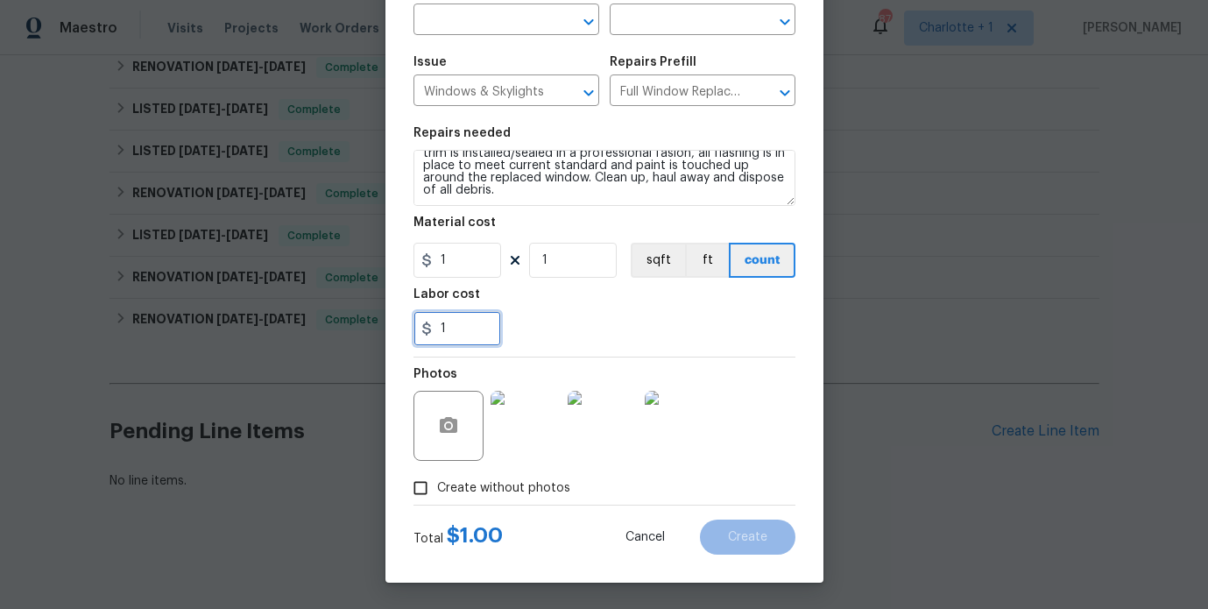
type input "1"
drag, startPoint x: 644, startPoint y: 324, endPoint x: 658, endPoint y: 339, distance: 19.9
click at [644, 324] on div "1" at bounding box center [604, 328] width 382 height 35
click at [565, 531] on div "Total $ 2.00 Cancel Create" at bounding box center [604, 529] width 382 height 49
drag, startPoint x: 763, startPoint y: 403, endPoint x: 760, endPoint y: 352, distance: 50.9
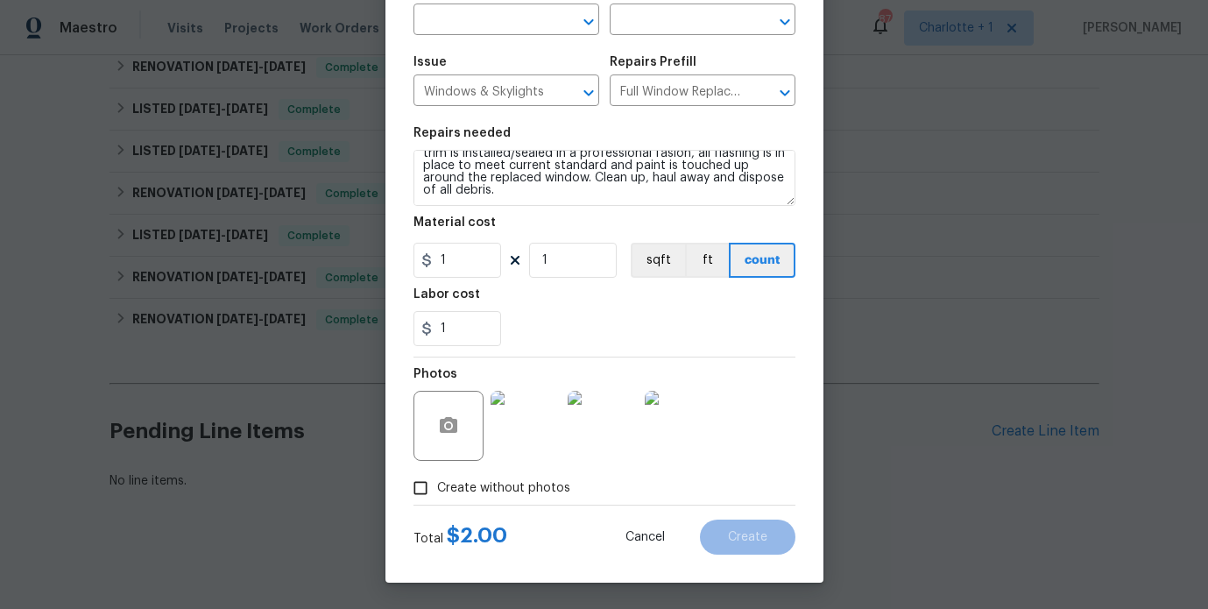
click at [763, 403] on div "Photos" at bounding box center [604, 414] width 382 height 114
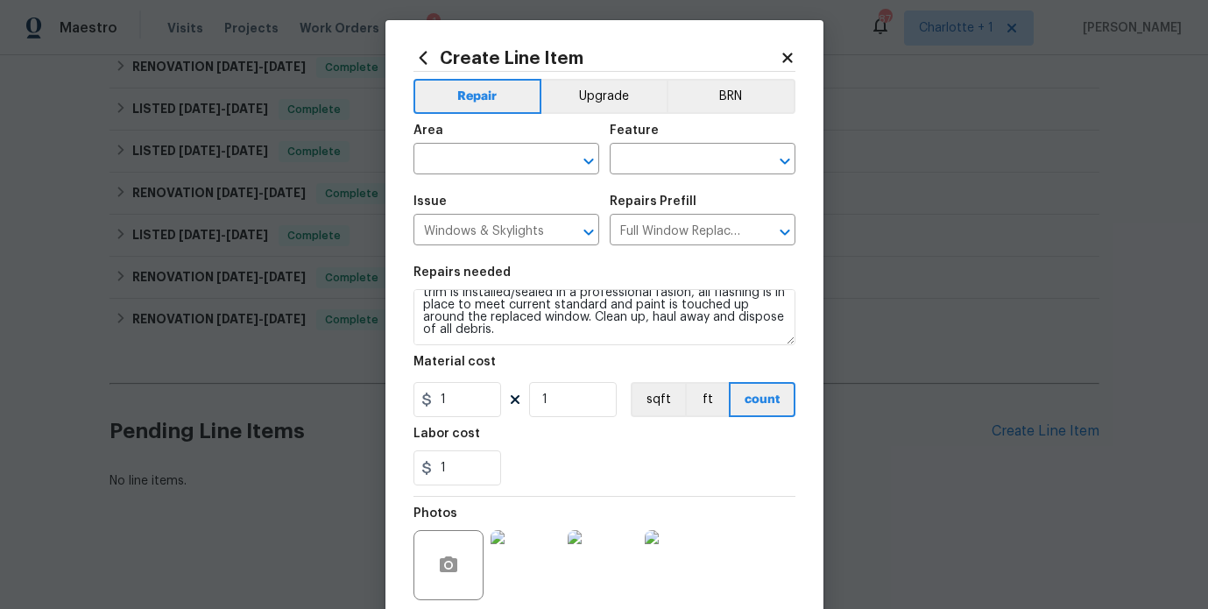
scroll to position [0, 0]
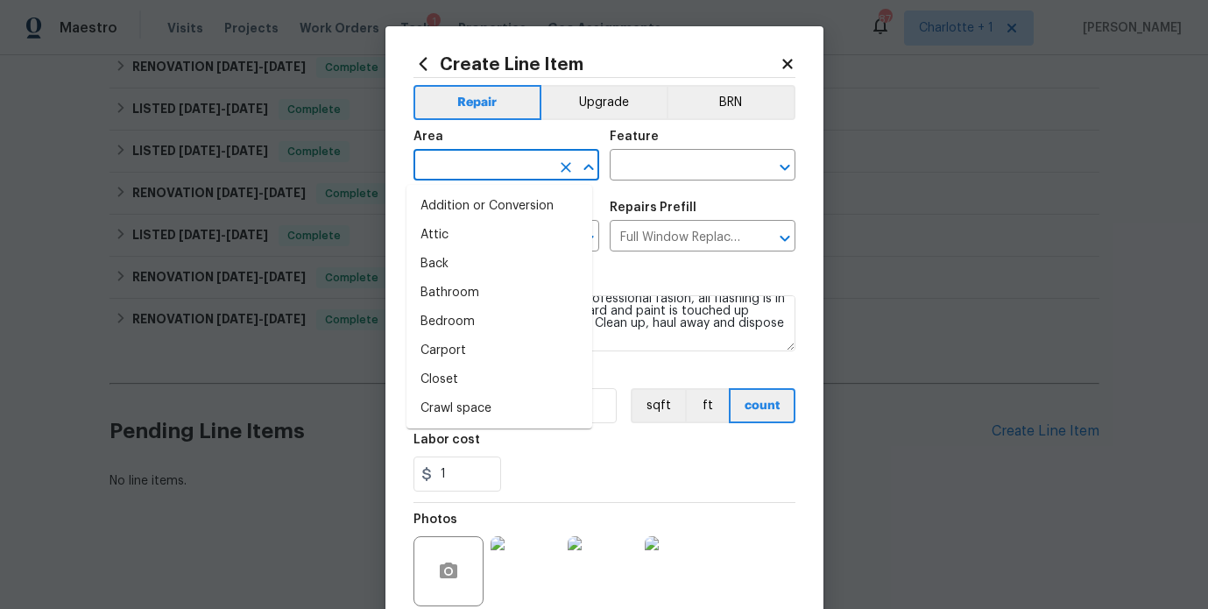
click at [506, 157] on input "text" at bounding box center [481, 166] width 137 height 27
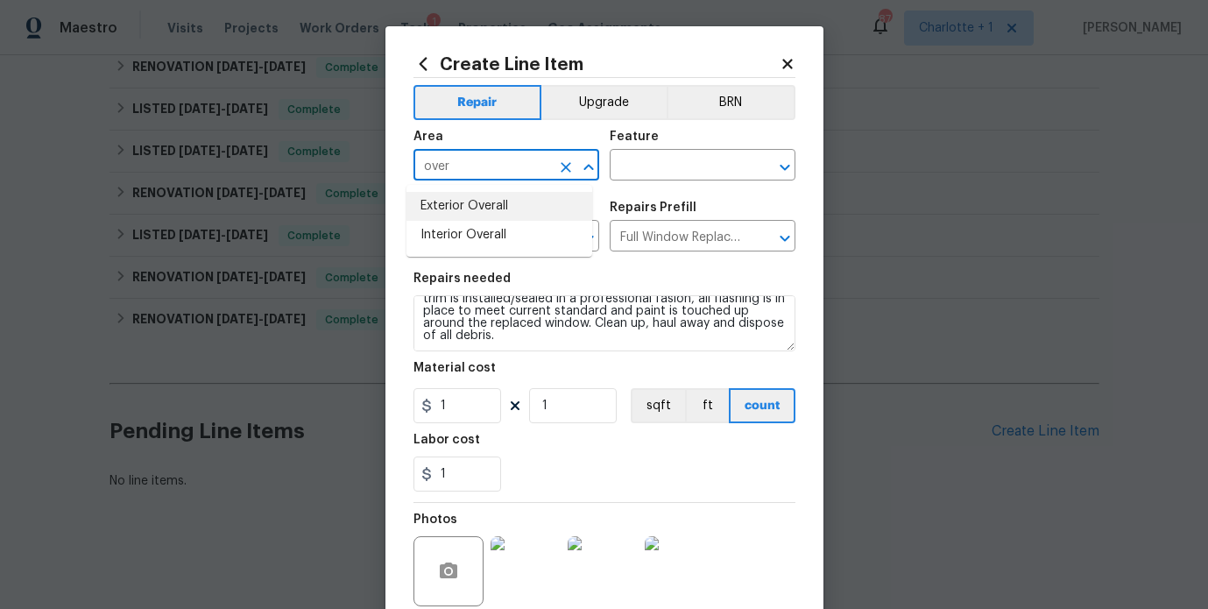
click at [485, 203] on li "Exterior Overall" at bounding box center [499, 206] width 186 height 29
type input "Exterior Overall"
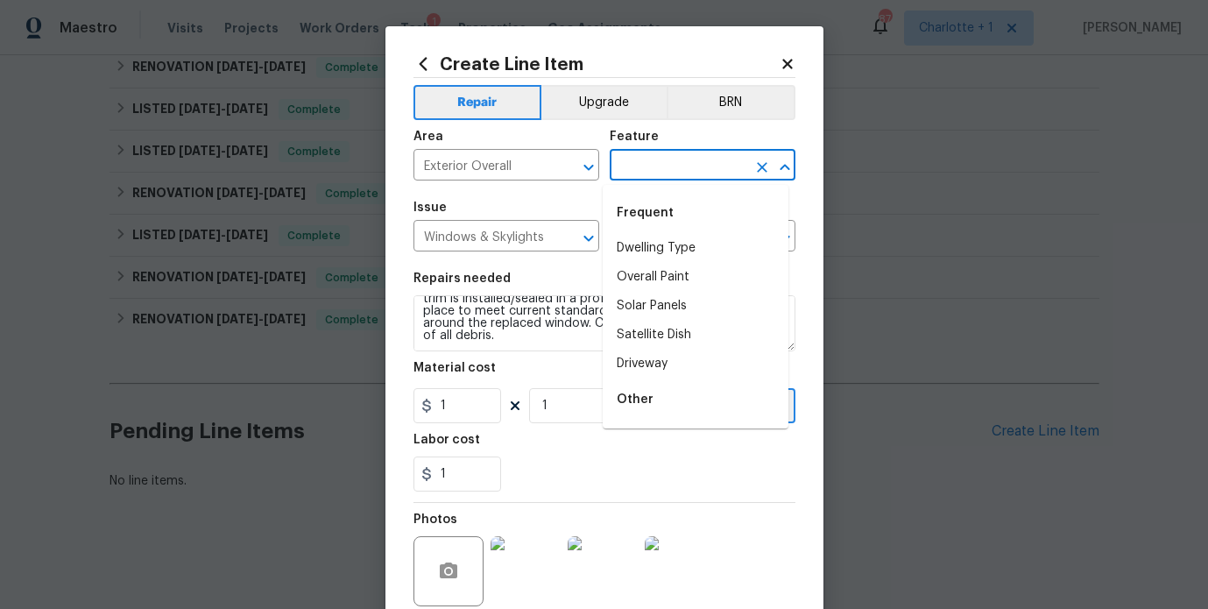
click at [637, 158] on input "text" at bounding box center [677, 166] width 137 height 27
click at [640, 400] on div "Other" at bounding box center [695, 399] width 186 height 42
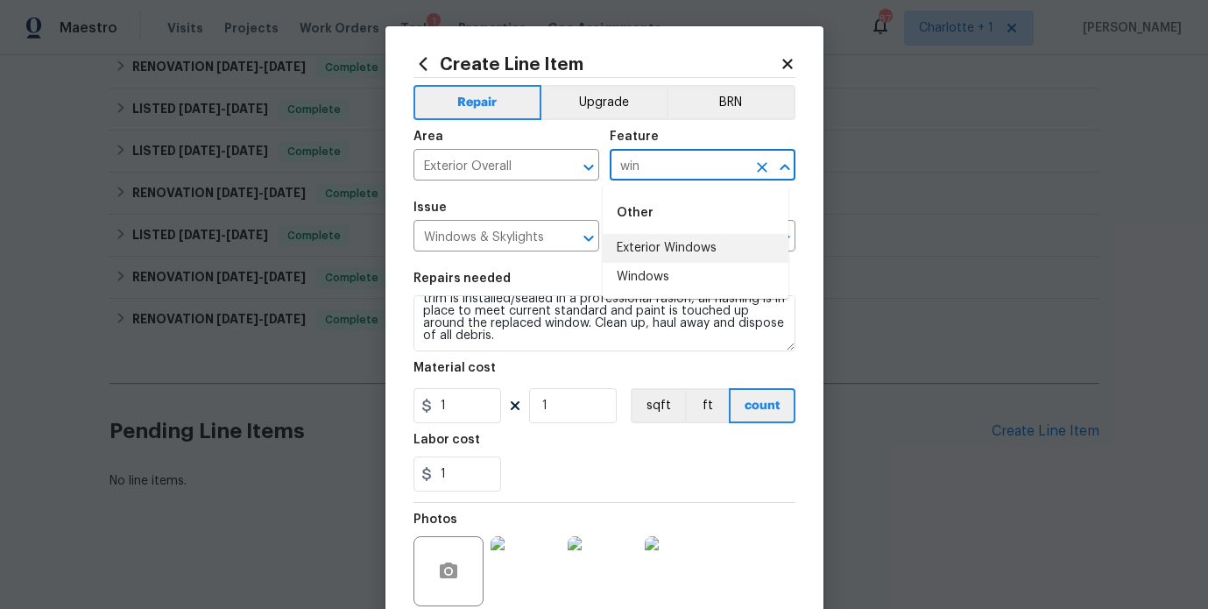
click at [656, 247] on li "Exterior Windows" at bounding box center [695, 248] width 186 height 29
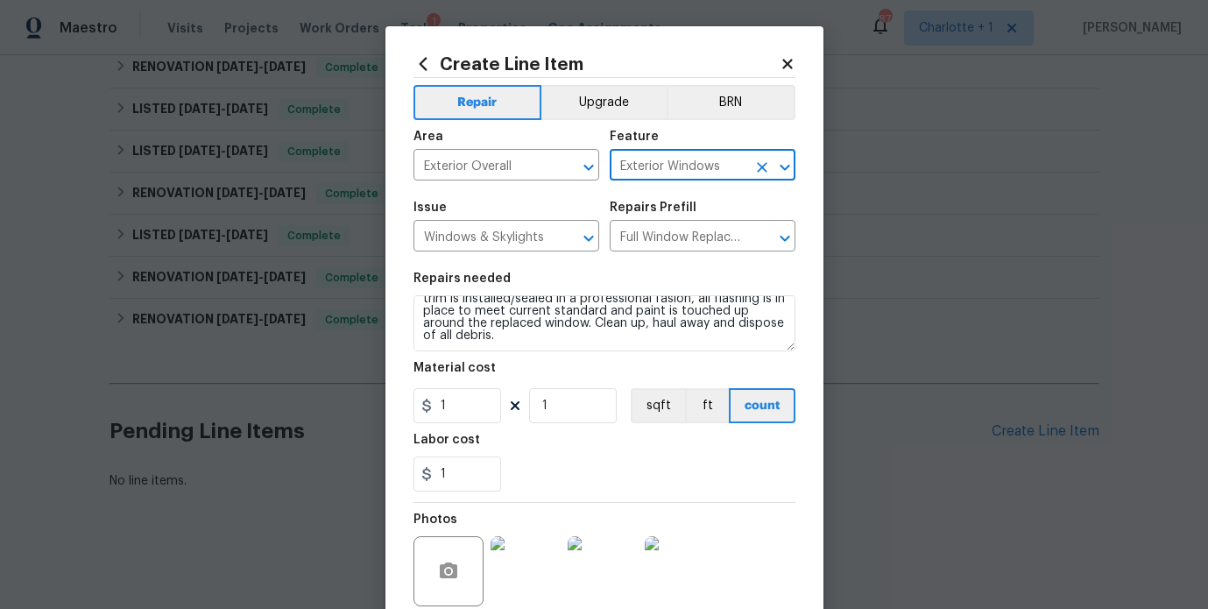
type input "Exterior Windows"
click at [637, 464] on div "1" at bounding box center [604, 473] width 382 height 35
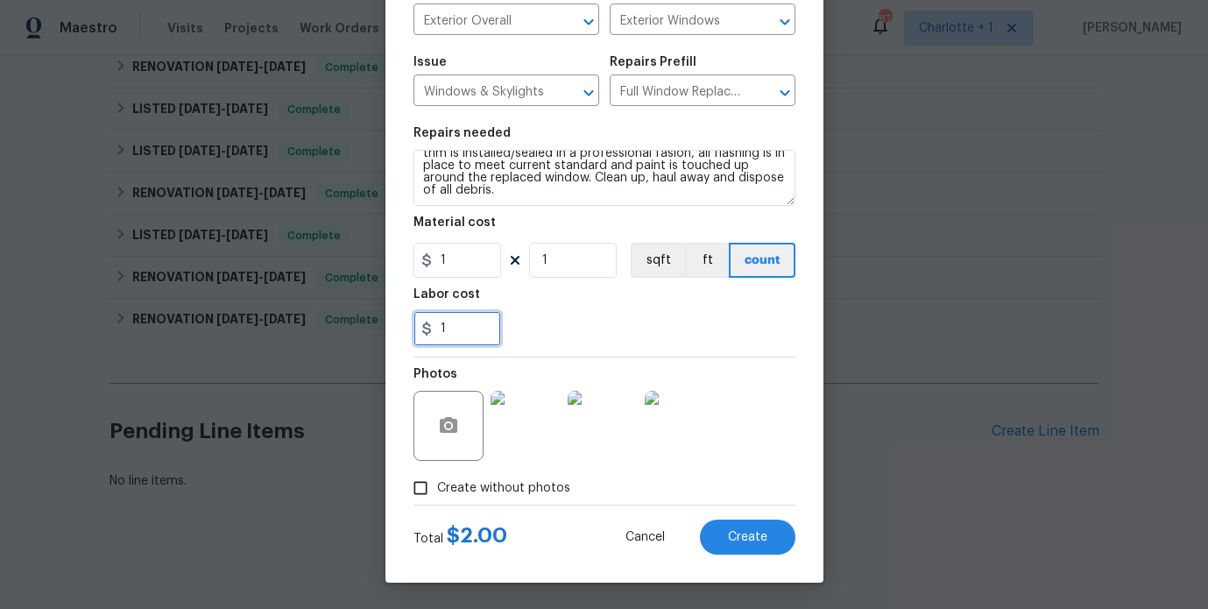
drag, startPoint x: 469, startPoint y: 324, endPoint x: 409, endPoint y: 326, distance: 60.4
click at [413, 326] on input "1" at bounding box center [457, 328] width 88 height 35
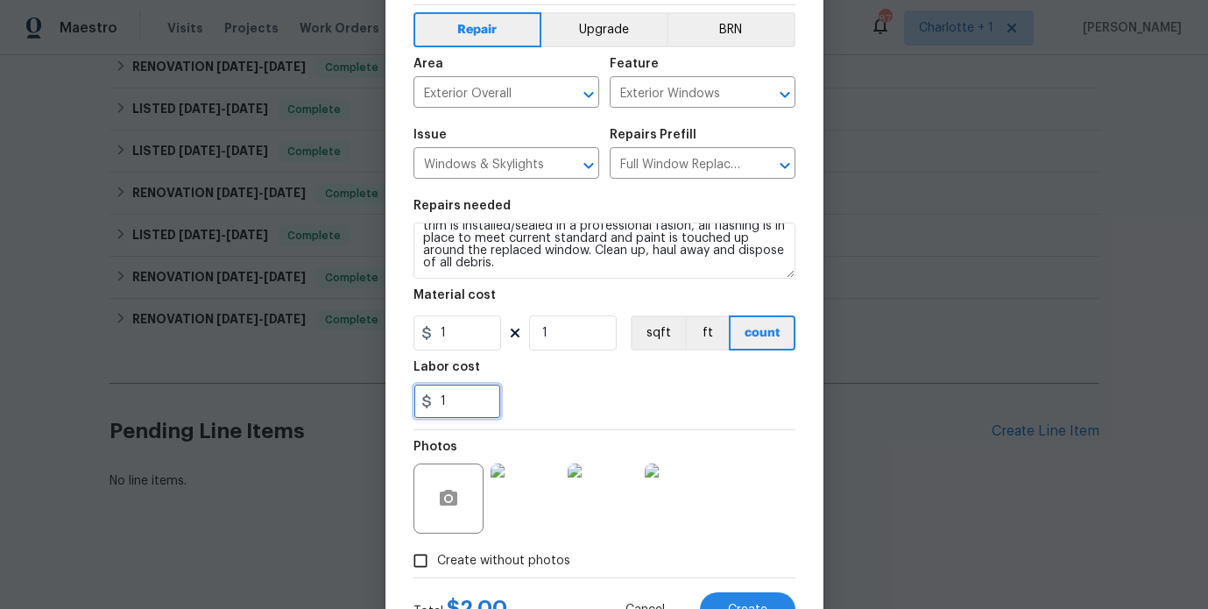
scroll to position [53, 0]
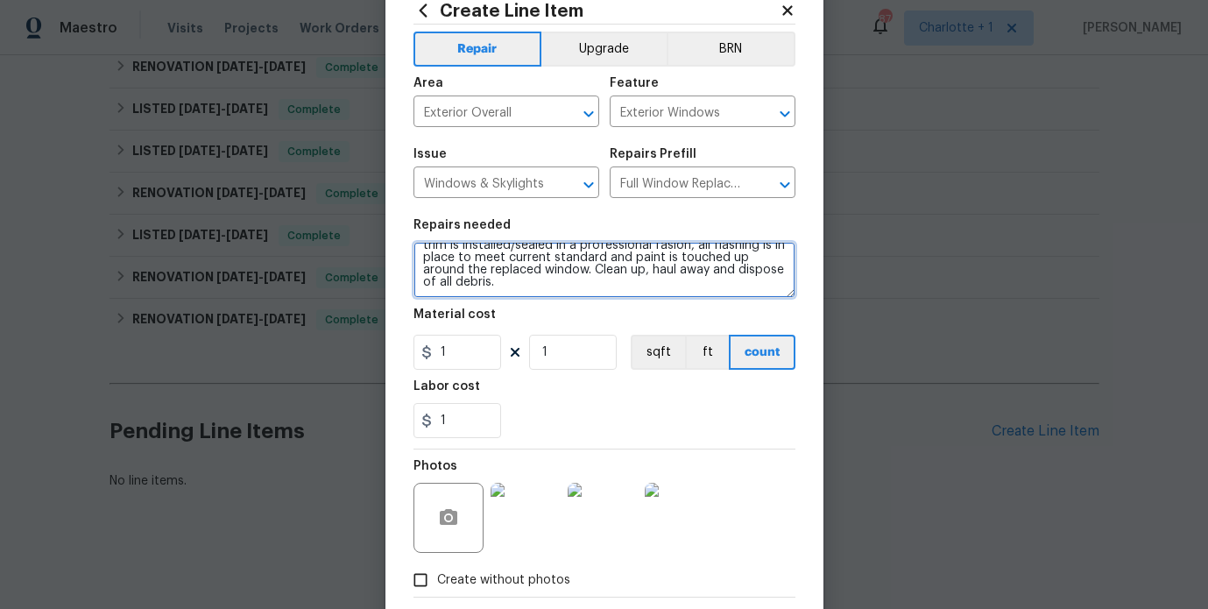
click at [560, 282] on textarea "Remove and replace the 2-0 x 3-0 vinyl double hung, dual pane window with new. …" at bounding box center [604, 270] width 382 height 56
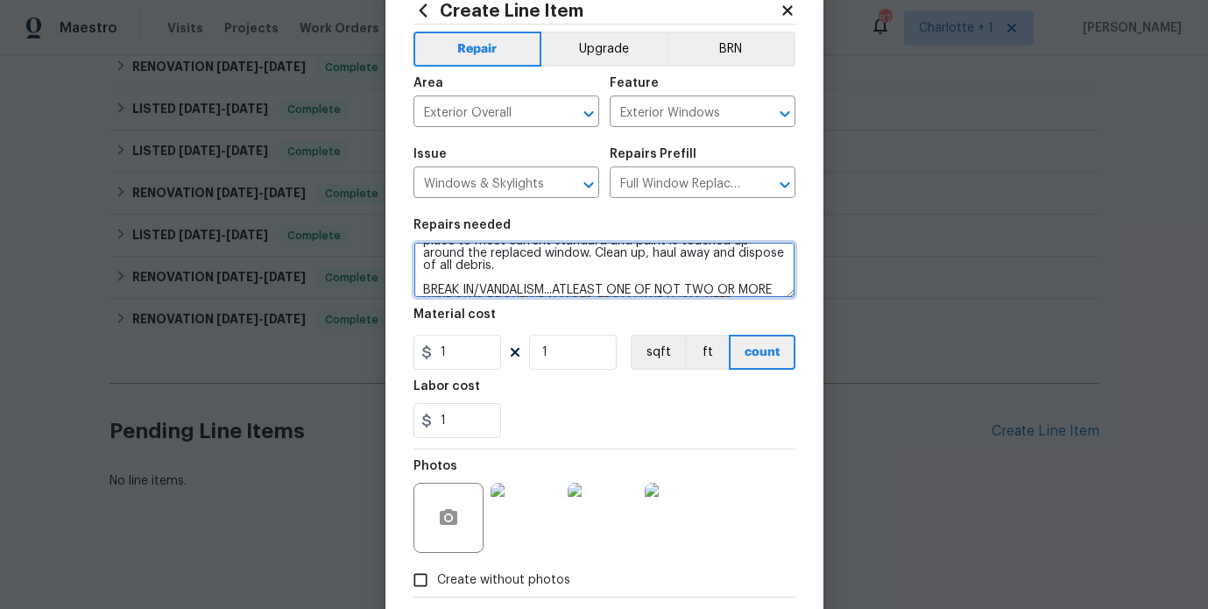
scroll to position [0, 0]
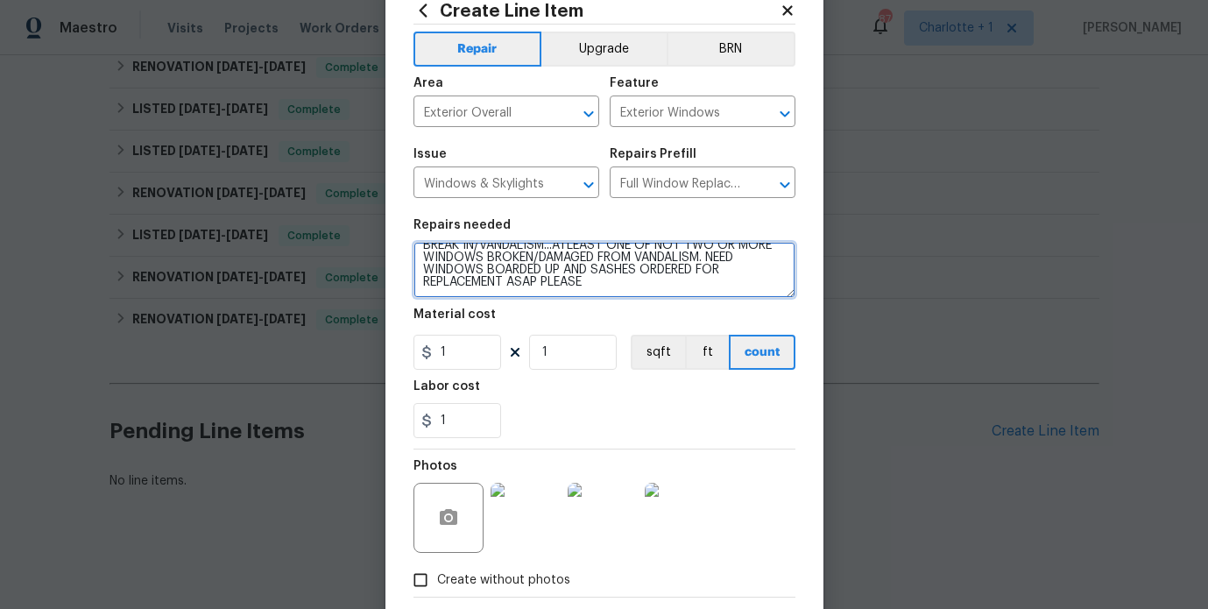
drag, startPoint x: 593, startPoint y: 288, endPoint x: 403, endPoint y: 250, distance: 193.7
click at [403, 250] on div "Create Line Item Repair Upgrade BRN Area Exterior Overall ​ Feature Exterior Wi…" at bounding box center [604, 323] width 438 height 701
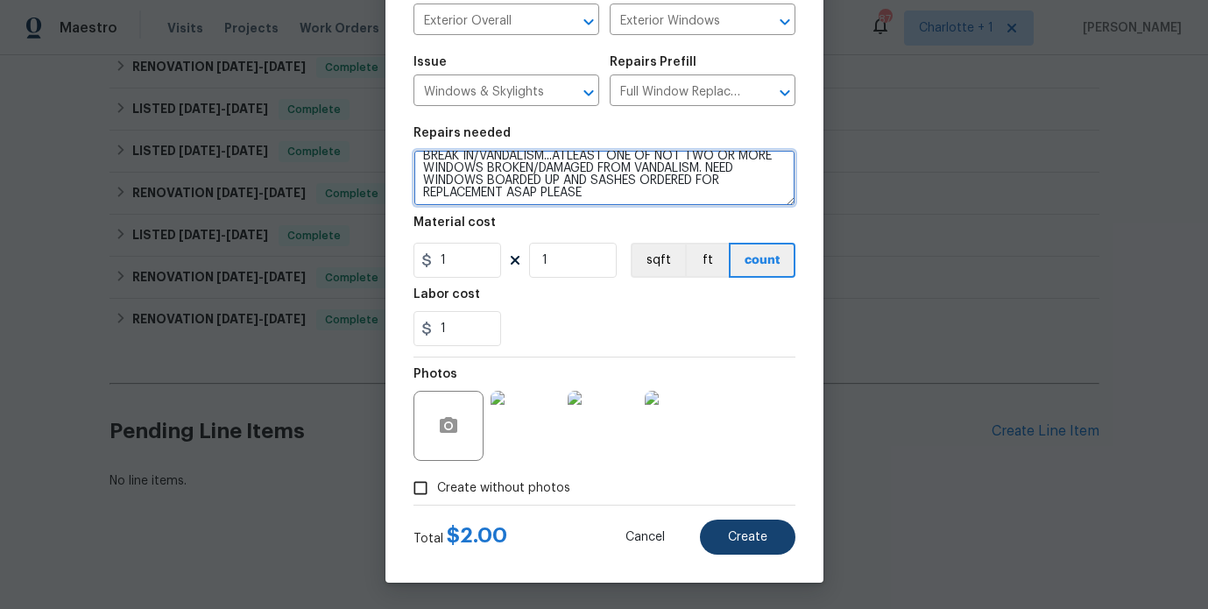
type textarea "Remove and replace the 2-0 x 3-0 vinyl double hung, dual pane window with new. …"
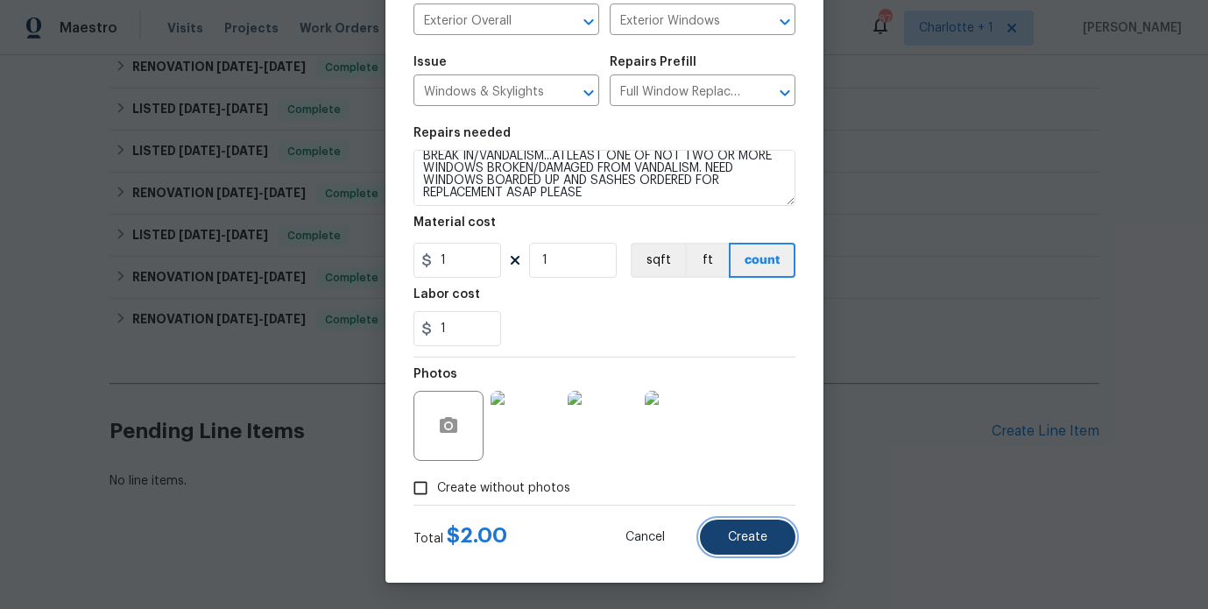
click at [728, 539] on span "Create" at bounding box center [747, 537] width 39 height 13
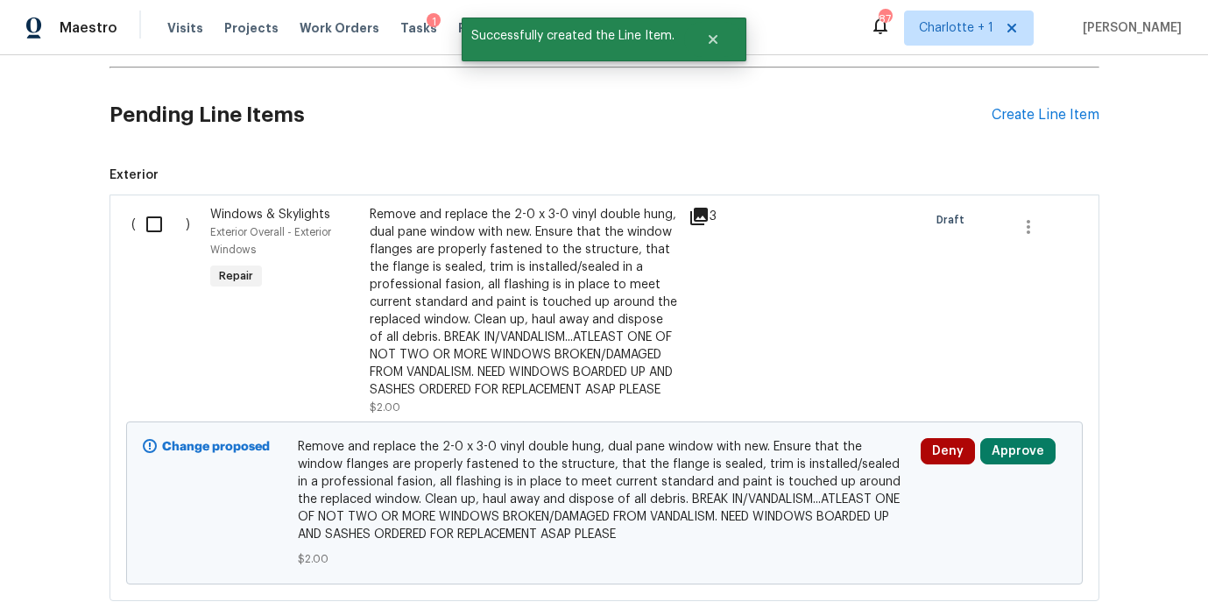
scroll to position [846, 0]
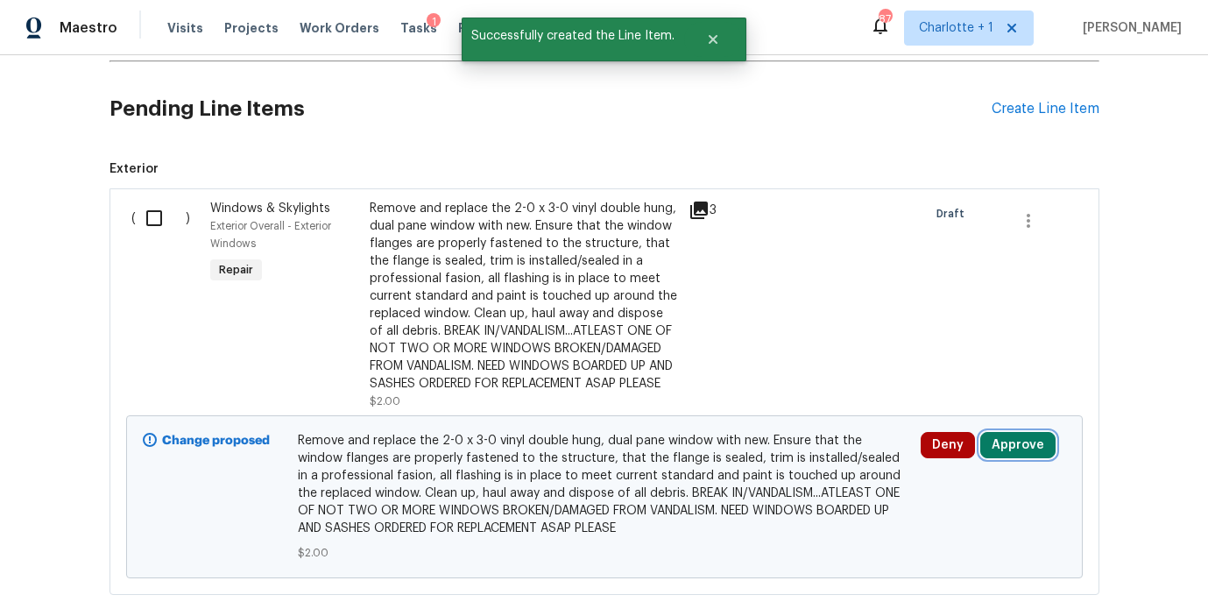
click at [1014, 458] on button "Approve" at bounding box center [1017, 445] width 75 height 26
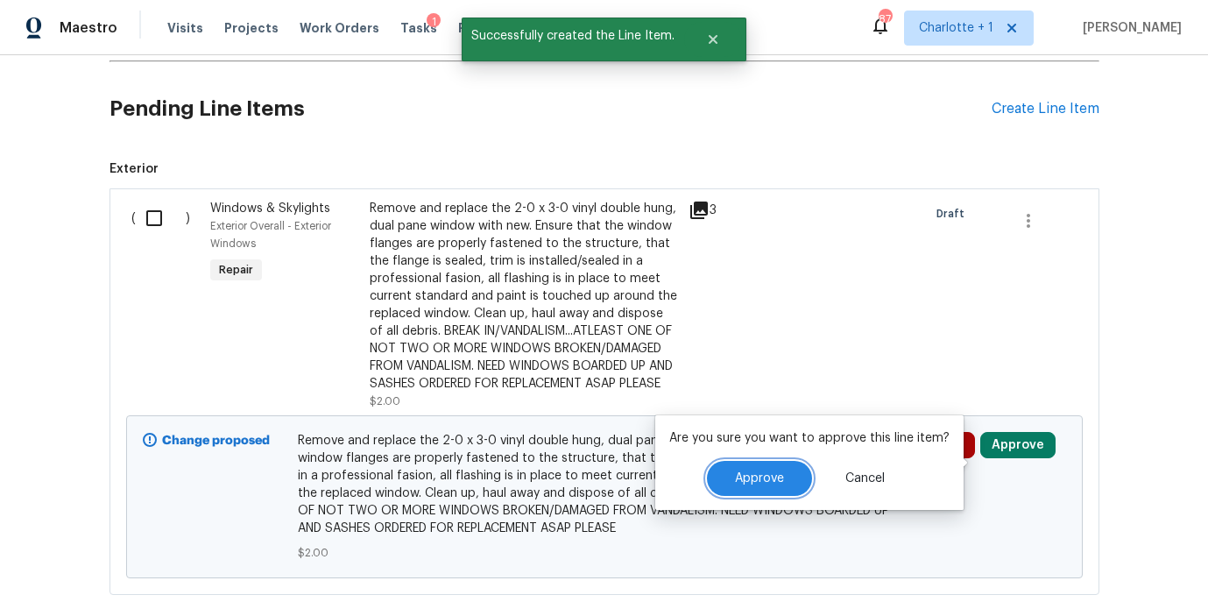
click at [800, 470] on button "Approve" at bounding box center [759, 478] width 105 height 35
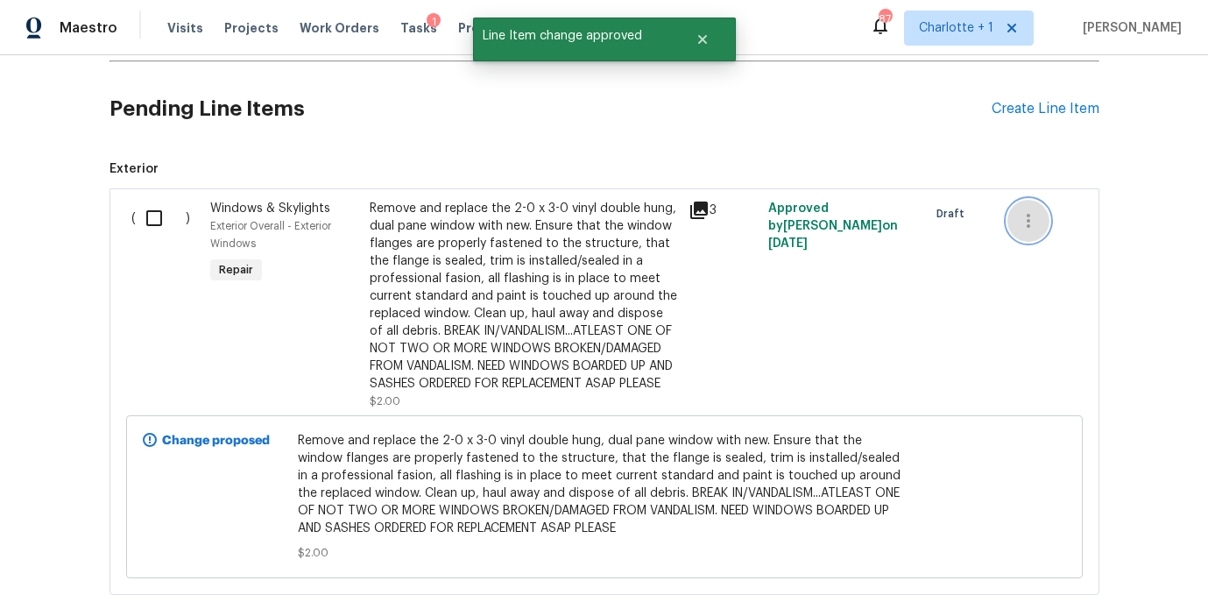
click at [1039, 219] on button "button" at bounding box center [1028, 221] width 42 height 42
drag, startPoint x: 944, startPoint y: 286, endPoint x: 898, endPoint y: 275, distance: 46.9
click at [944, 286] on div at bounding box center [604, 304] width 1208 height 609
click at [148, 207] on input "checkbox" at bounding box center [161, 218] width 50 height 37
checkbox input "true"
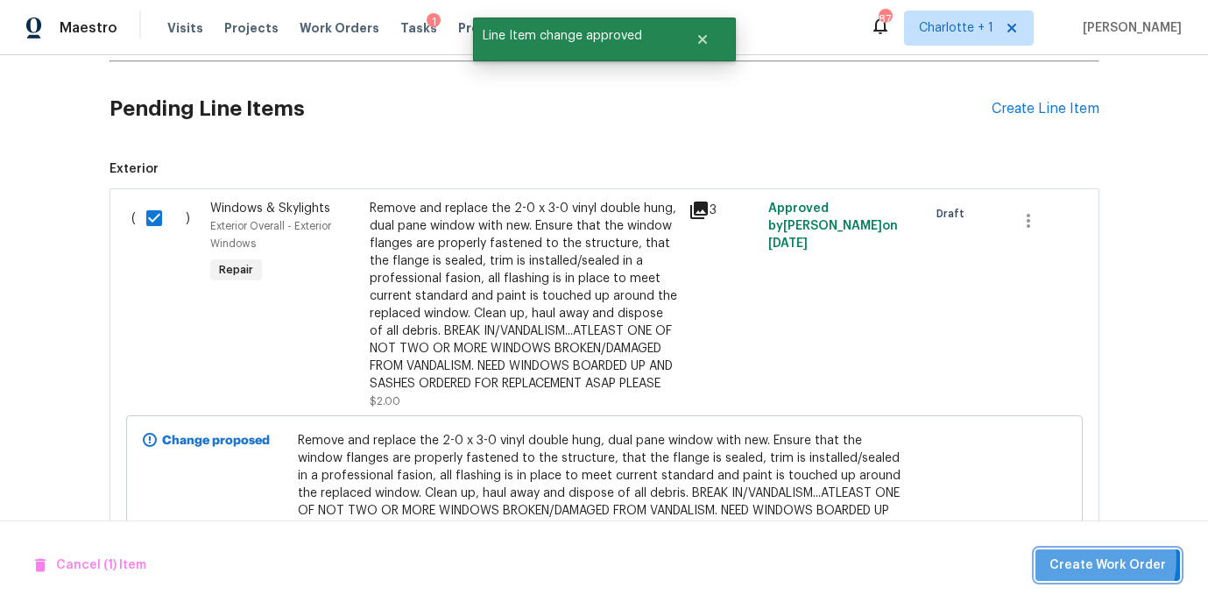
click at [1077, 560] on span "Create Work Order" at bounding box center [1107, 565] width 116 height 22
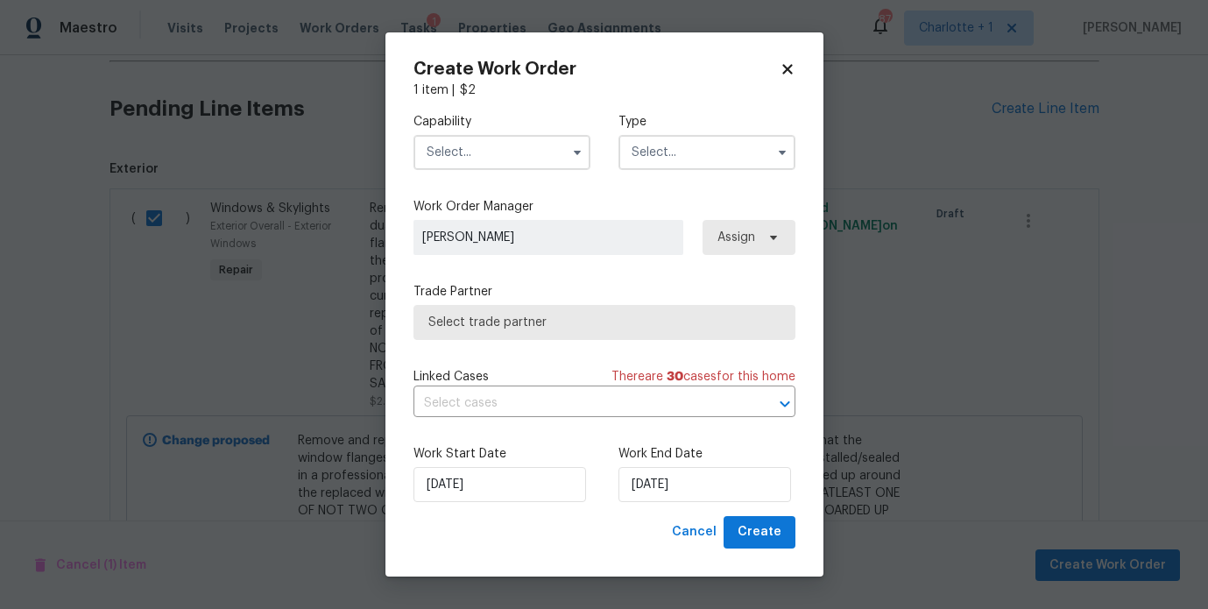
click at [539, 161] on input "text" at bounding box center [501, 152] width 177 height 35
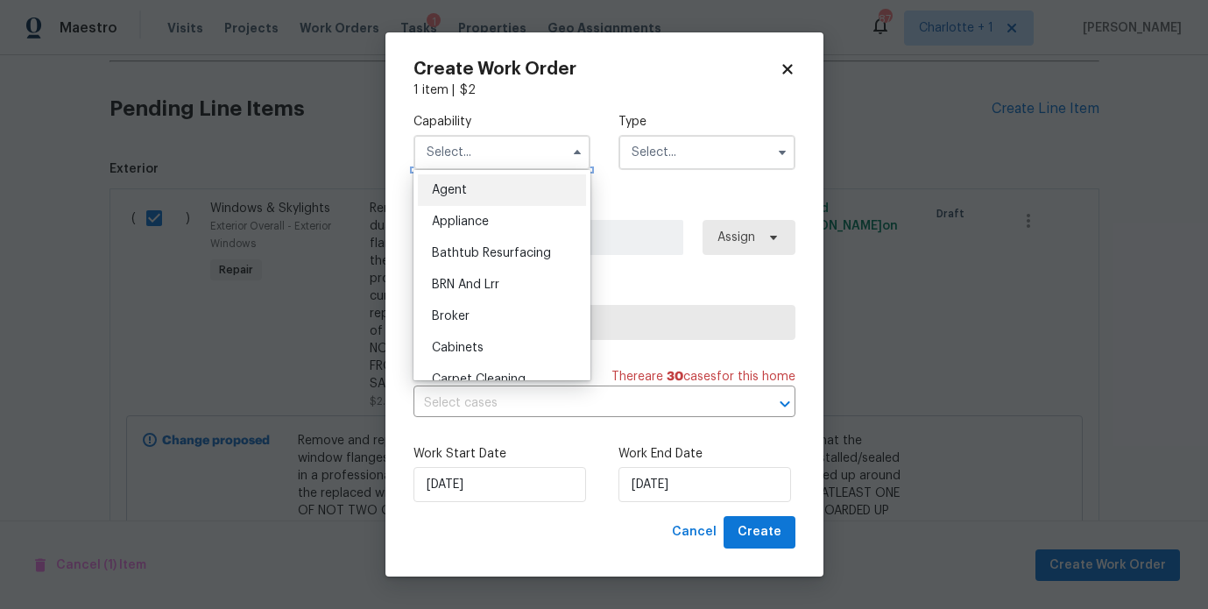
click at [538, 162] on input "text" at bounding box center [501, 152] width 177 height 35
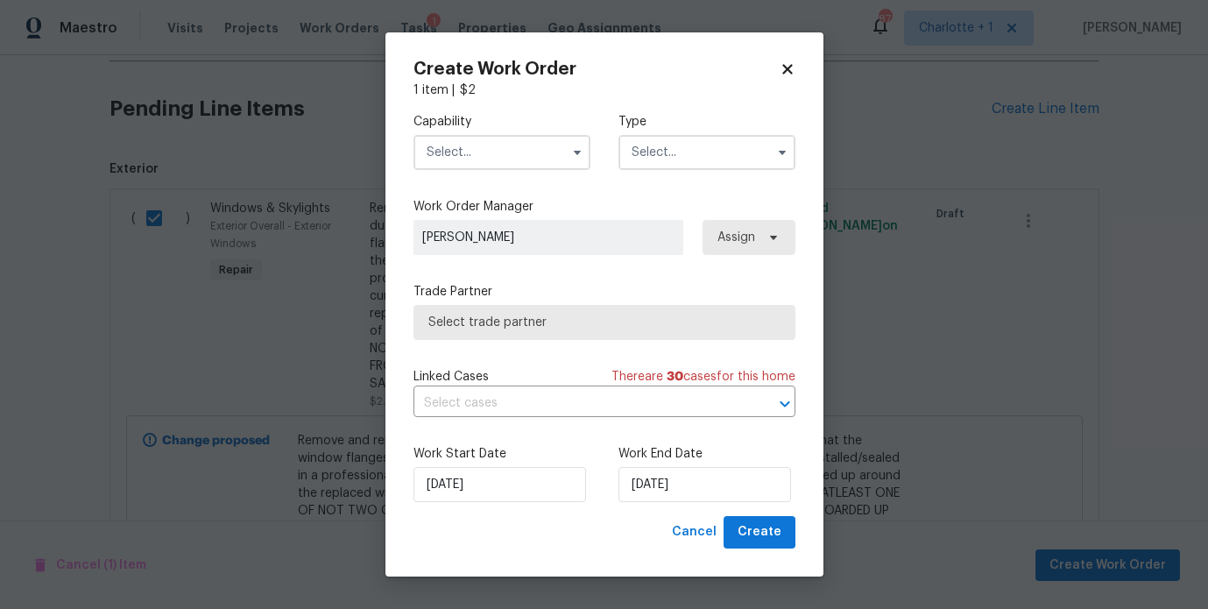
click at [538, 164] on input "text" at bounding box center [501, 152] width 177 height 35
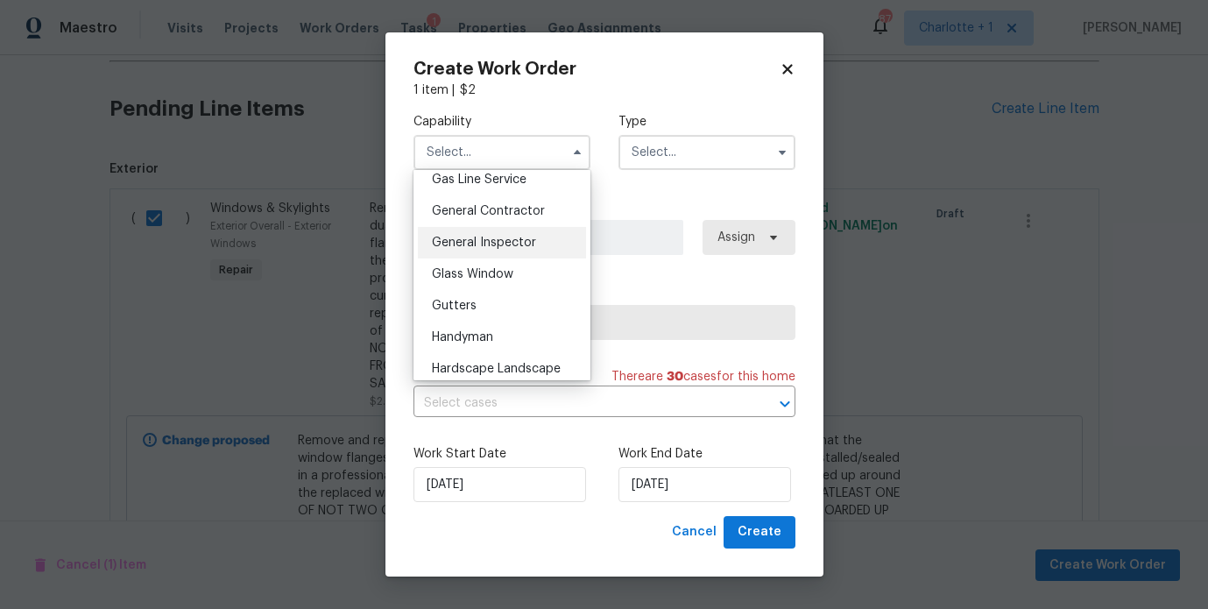
scroll to position [817, 0]
click at [486, 283] on div "Glass Window" at bounding box center [502, 273] width 168 height 32
type input "Glass Window"
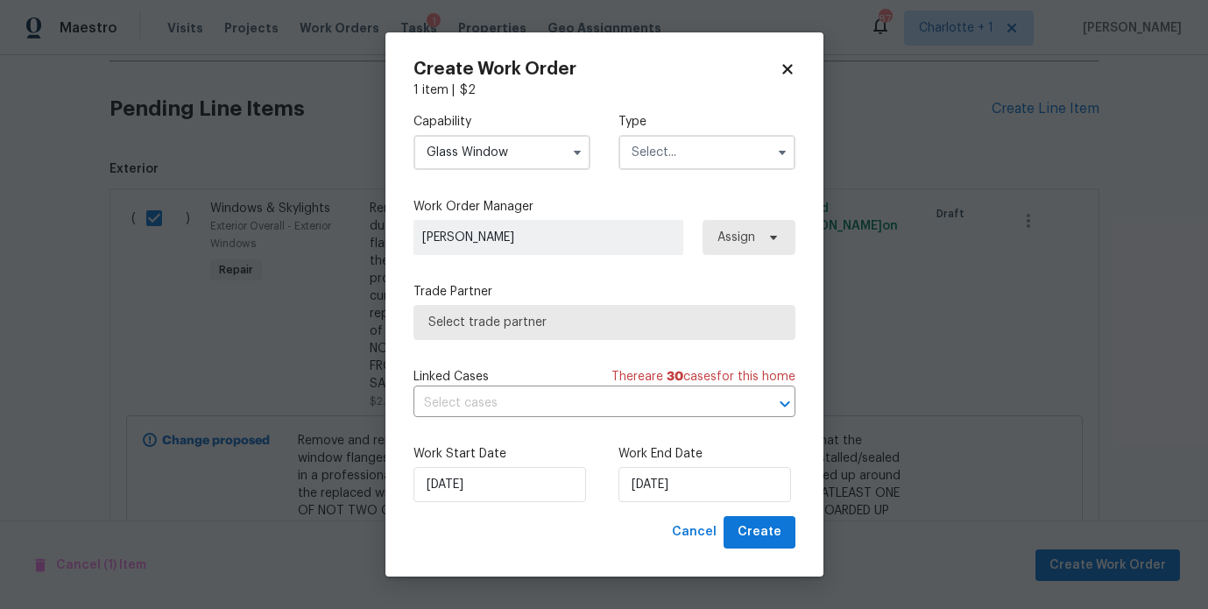
click at [635, 169] on input "text" at bounding box center [706, 152] width 177 height 35
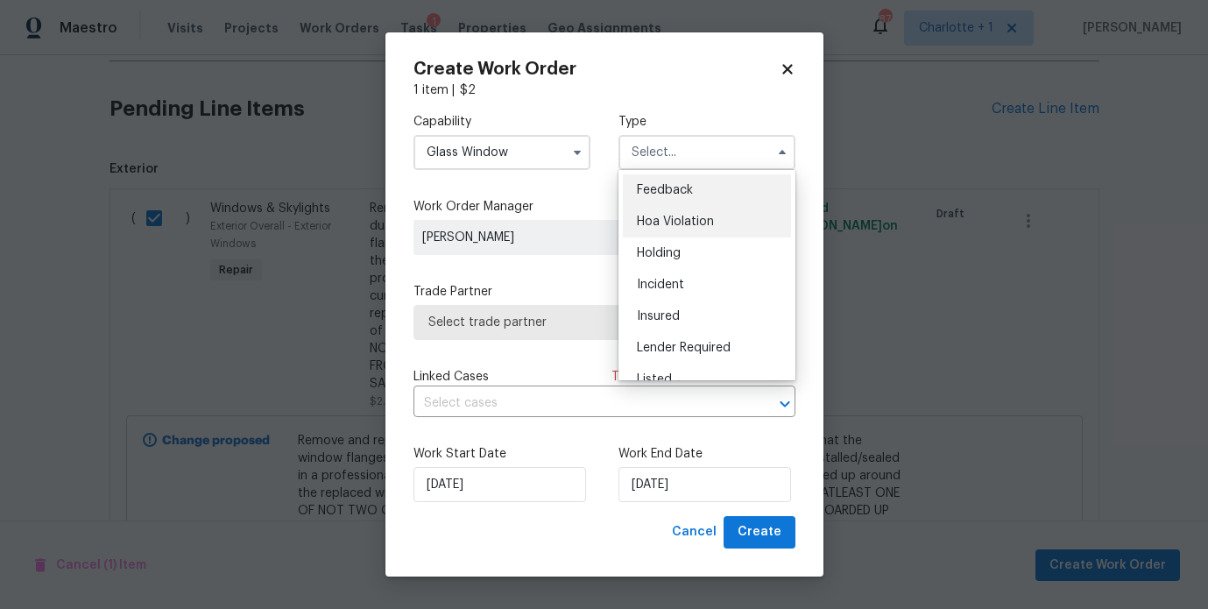
scroll to position [11, 0]
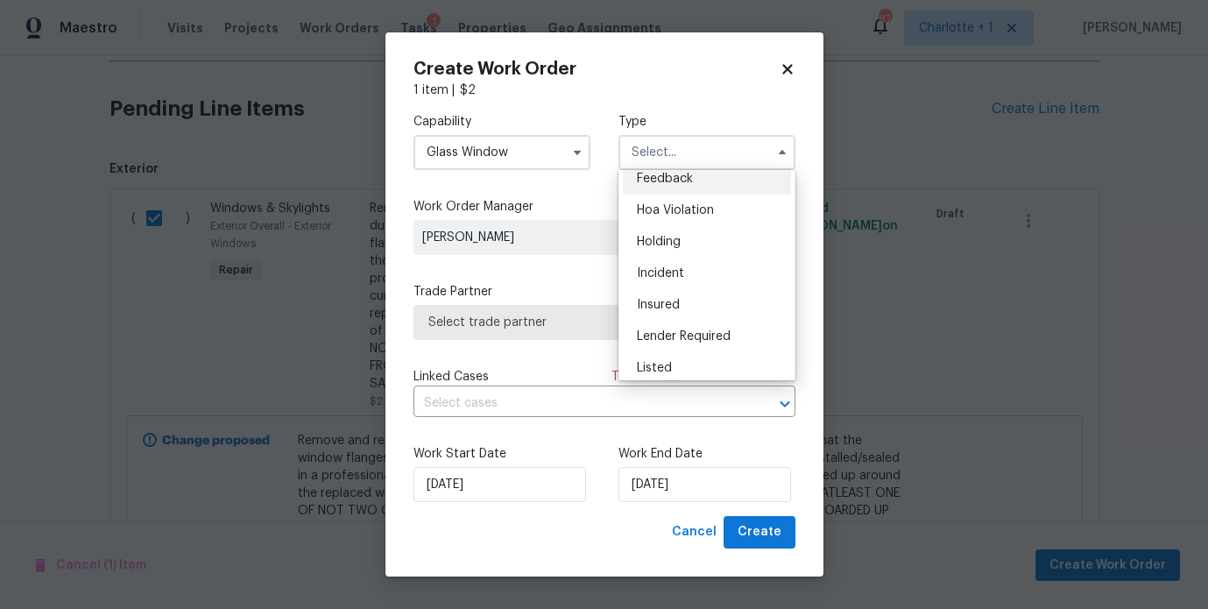
click at [663, 266] on div "Incident" at bounding box center [707, 273] width 168 height 32
type input "Incident"
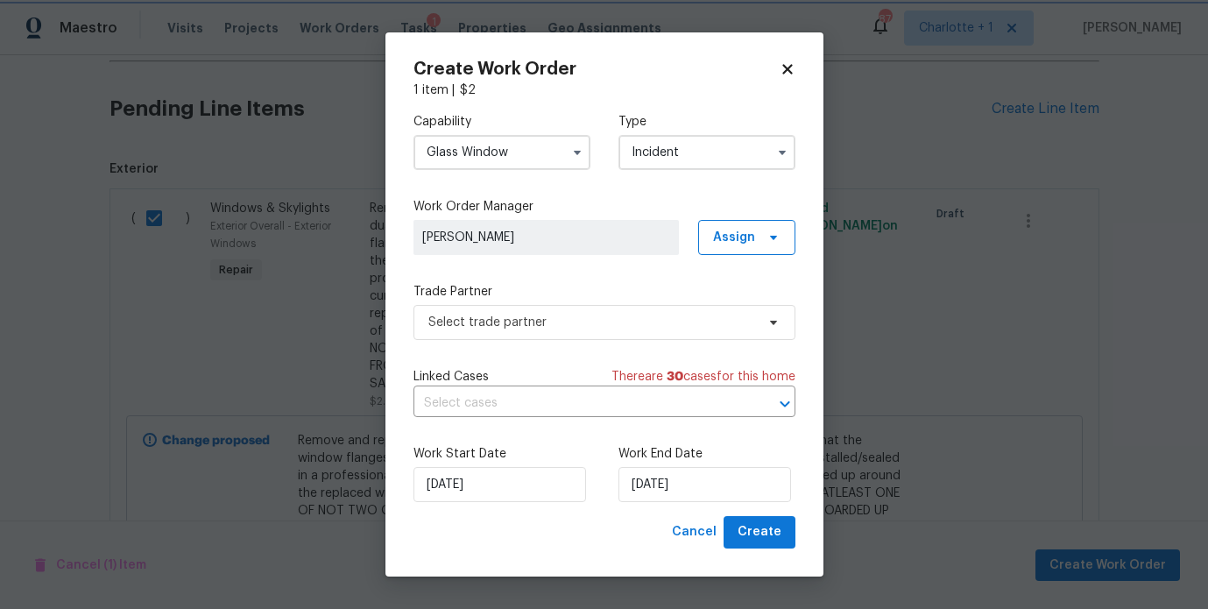
scroll to position [0, 0]
drag, startPoint x: 546, startPoint y: 197, endPoint x: 535, endPoint y: 280, distance: 84.0
click at [546, 197] on div "Capability Glass Window Type Incident Work Order Manager [PERSON_NAME] Assign T…" at bounding box center [604, 307] width 382 height 417
click at [518, 315] on span "Select trade partner" at bounding box center [591, 322] width 327 height 18
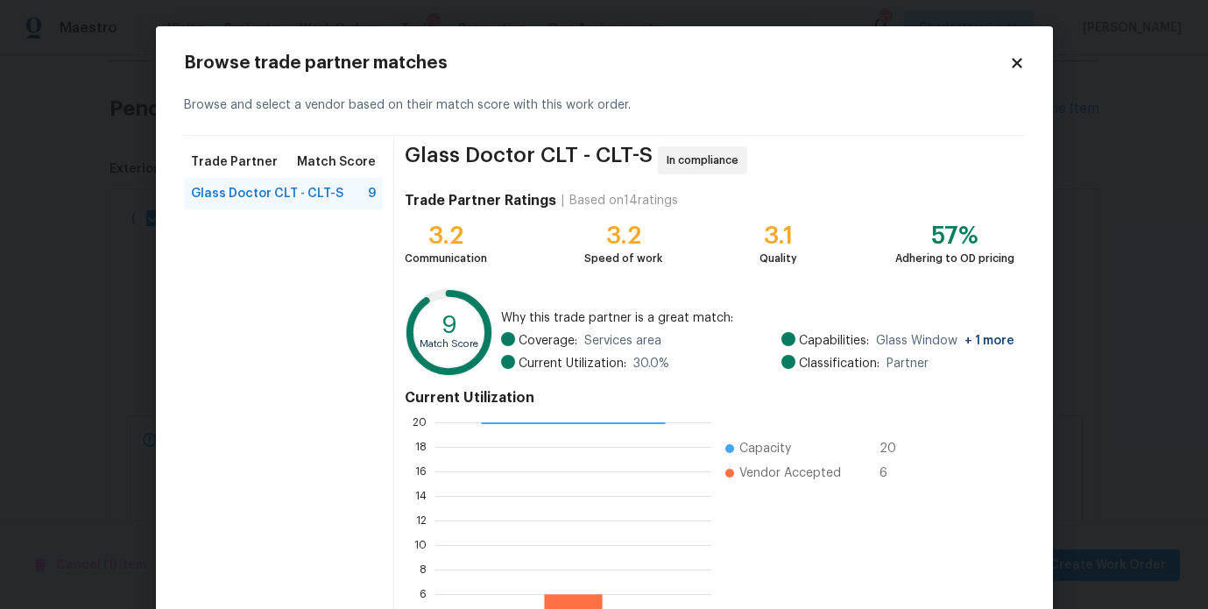
scroll to position [164, 0]
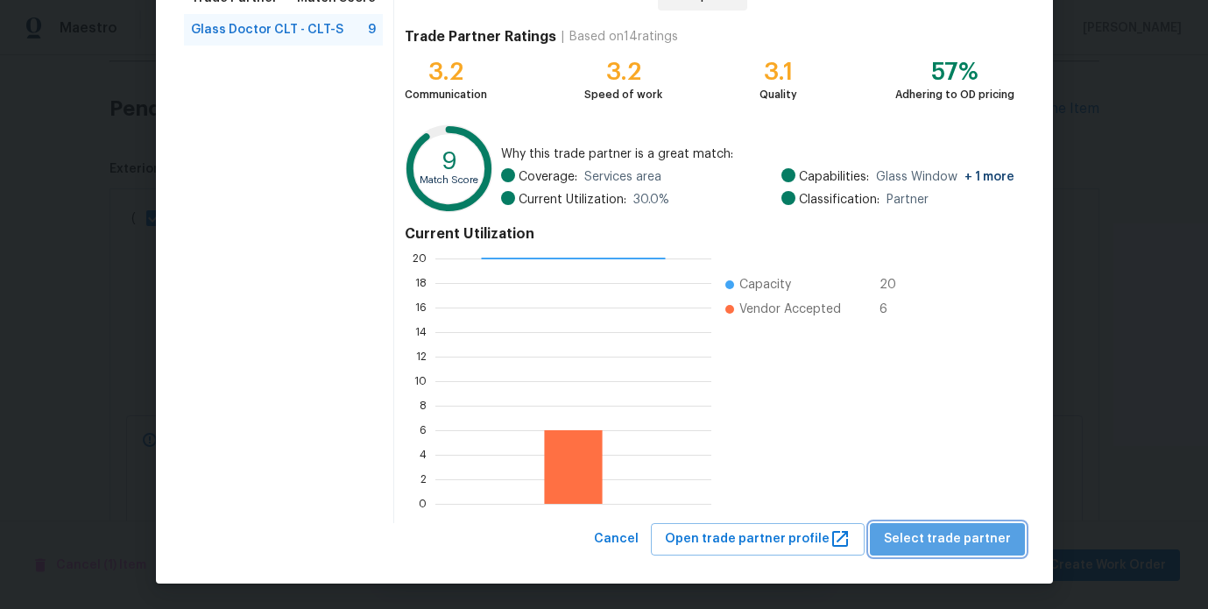
click at [949, 546] on span "Select trade partner" at bounding box center [947, 539] width 127 height 22
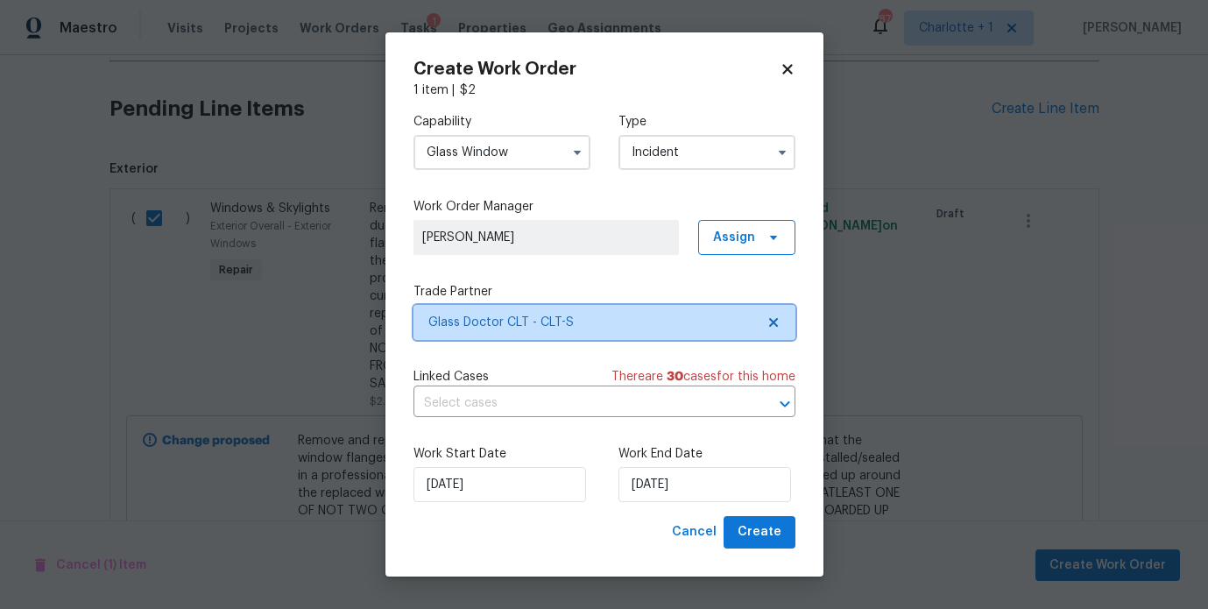
scroll to position [0, 0]
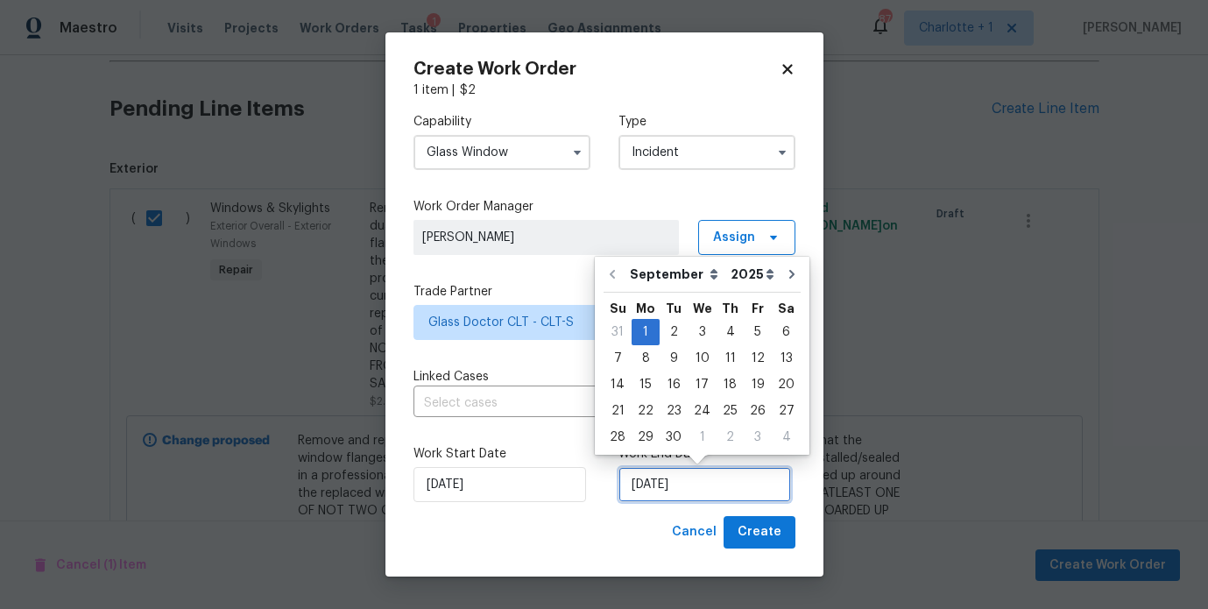
click at [654, 493] on input "[DATE]" at bounding box center [704, 484] width 173 height 35
click at [750, 333] on div "5" at bounding box center [757, 332] width 28 height 25
type input "[DATE]"
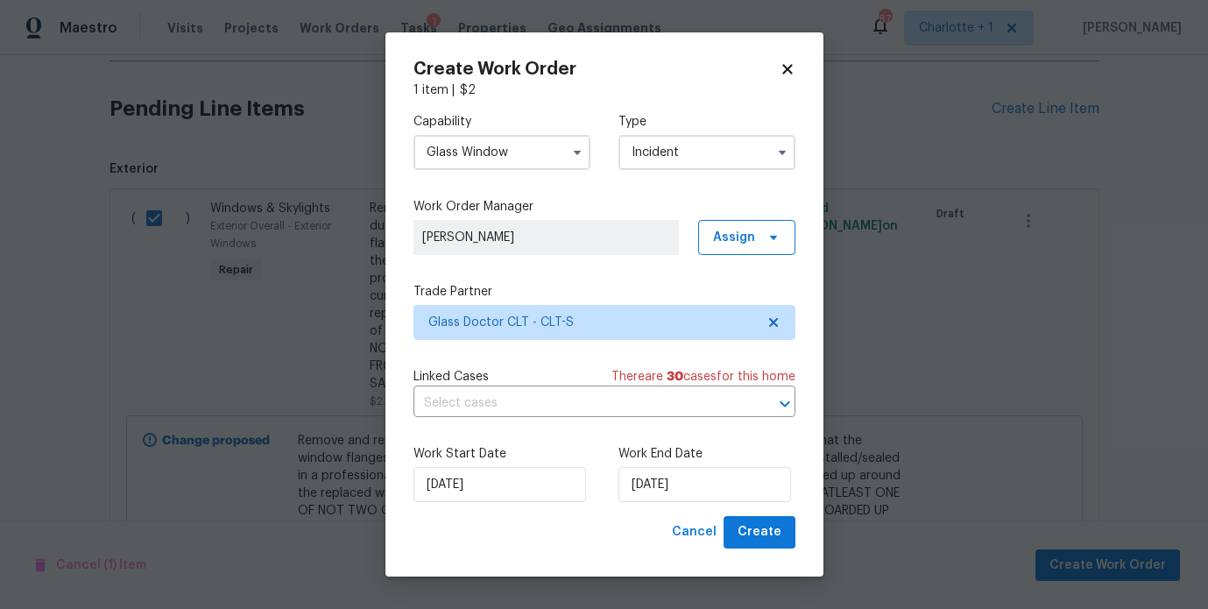
click at [565, 442] on div "Work Start Date [DATE] Work End Date [DATE]" at bounding box center [604, 473] width 382 height 85
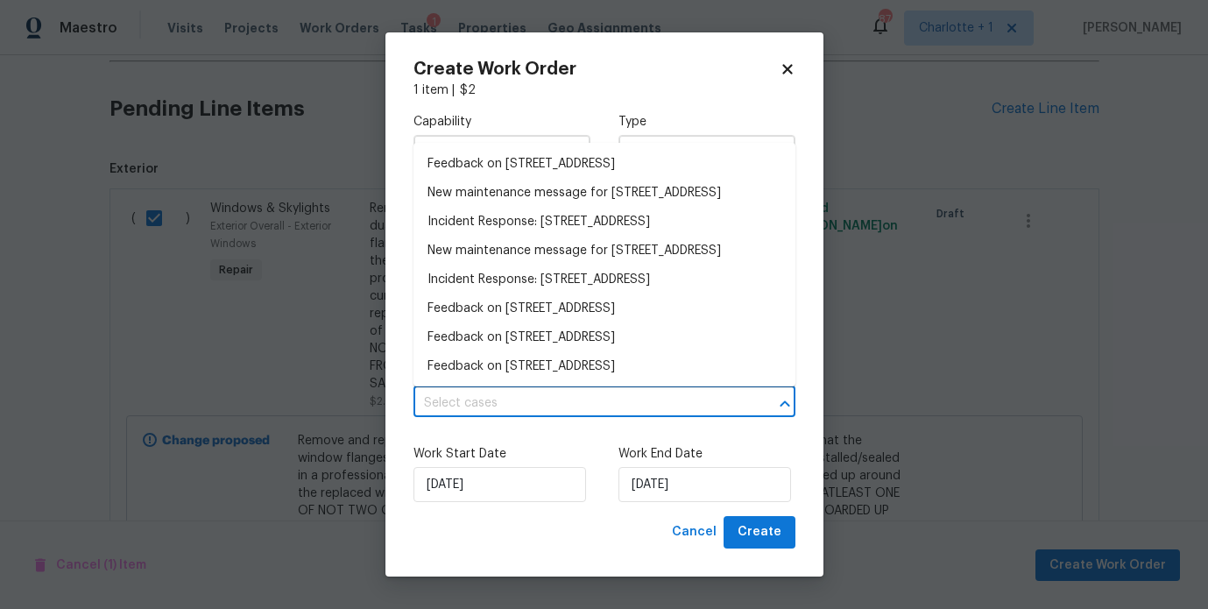
click at [677, 407] on input "text" at bounding box center [579, 403] width 333 height 27
click at [610, 534] on div "Cancel Create" at bounding box center [604, 532] width 382 height 32
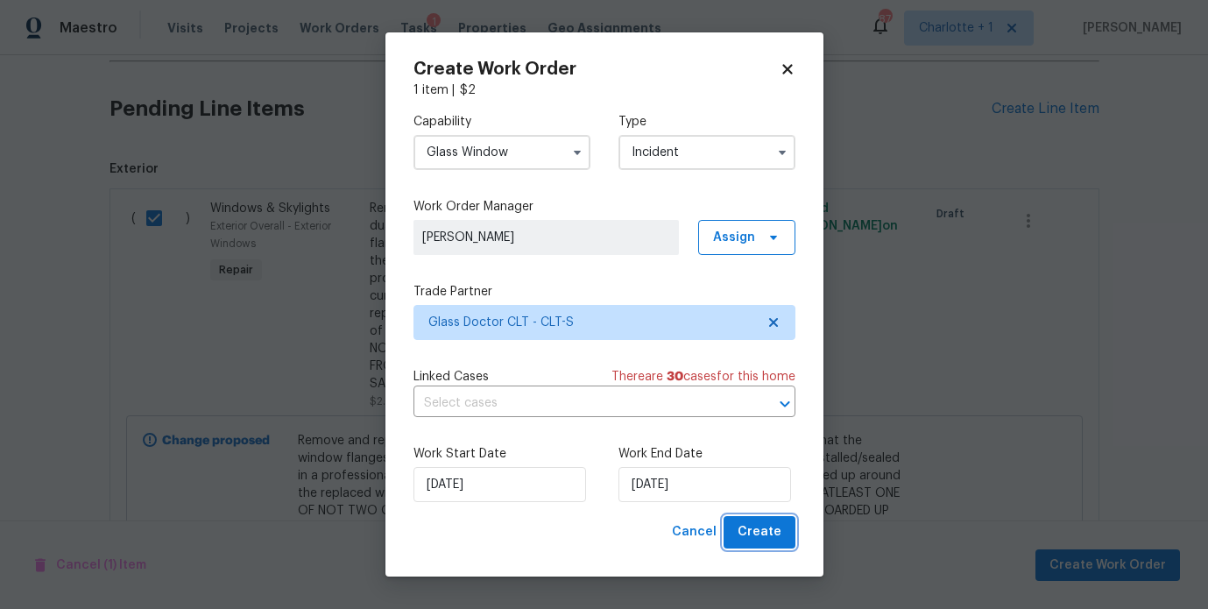
click at [764, 533] on span "Create" at bounding box center [759, 532] width 44 height 22
checkbox input "false"
